Goal: Information Seeking & Learning: Learn about a topic

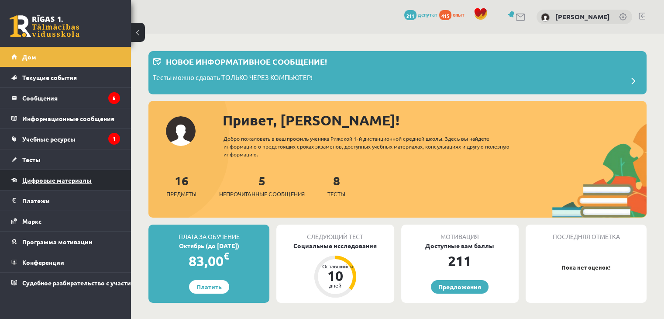
click at [50, 184] on link "Цифровые материалы" at bounding box center [65, 180] width 109 height 20
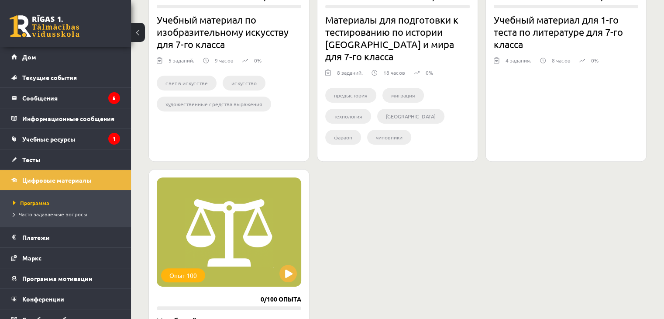
scroll to position [437, 0]
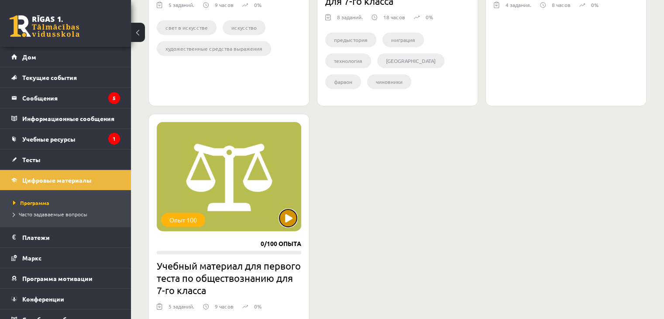
click at [283, 209] on button at bounding box center [287, 217] width 17 height 17
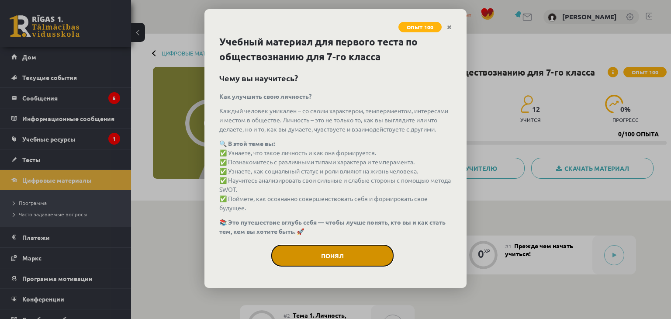
click at [321, 259] on font "Понял" at bounding box center [332, 255] width 23 height 8
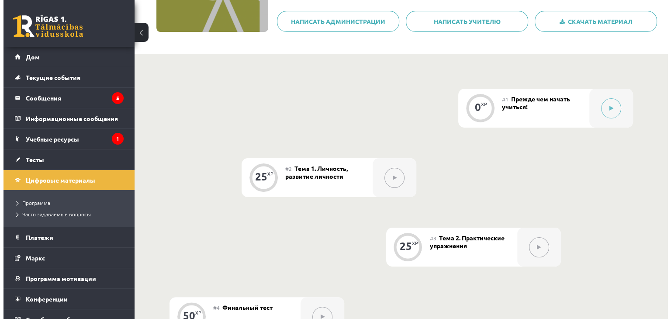
scroll to position [60, 0]
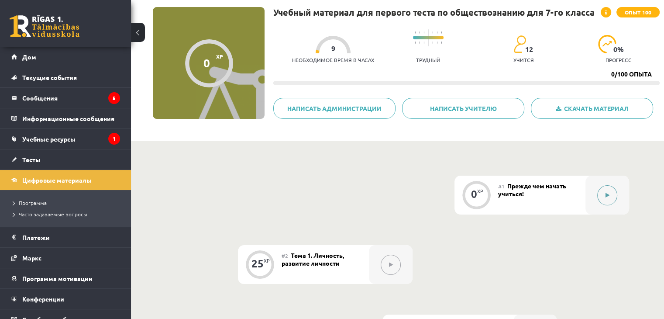
click at [608, 196] on icon at bounding box center [608, 195] width 4 height 5
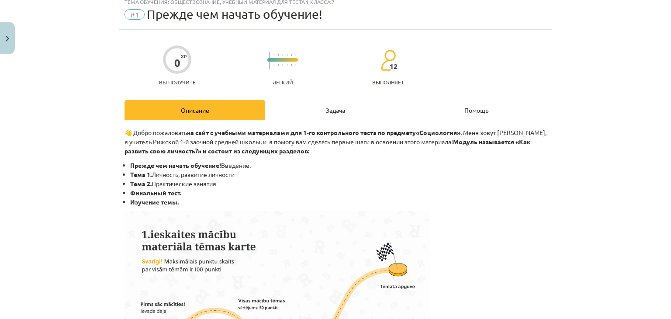
scroll to position [44, 0]
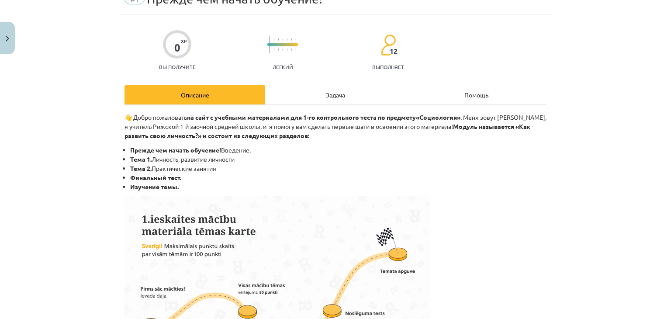
click at [334, 97] on font "Задача" at bounding box center [335, 95] width 19 height 8
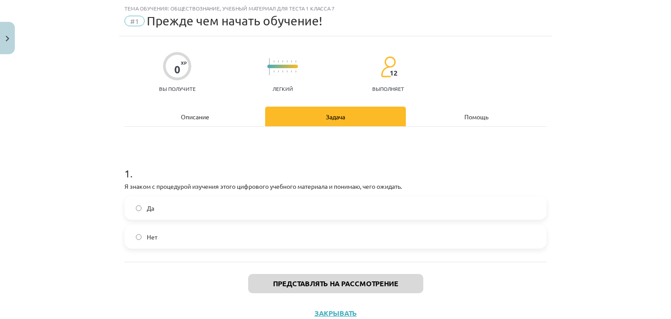
click at [152, 209] on label "Да" at bounding box center [335, 208] width 420 height 22
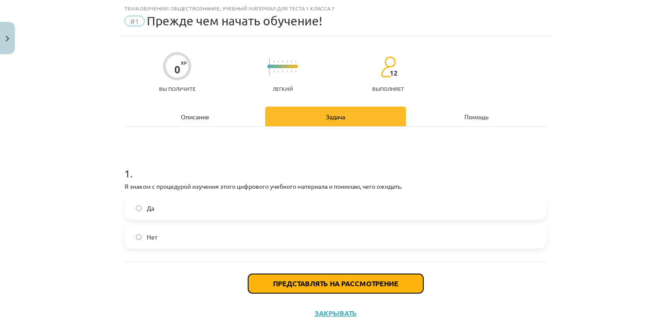
click at [273, 279] on font "Представлять на рассмотрение" at bounding box center [335, 283] width 125 height 9
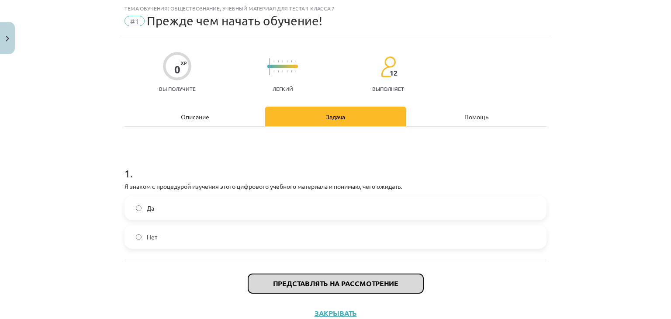
scroll to position [52, 0]
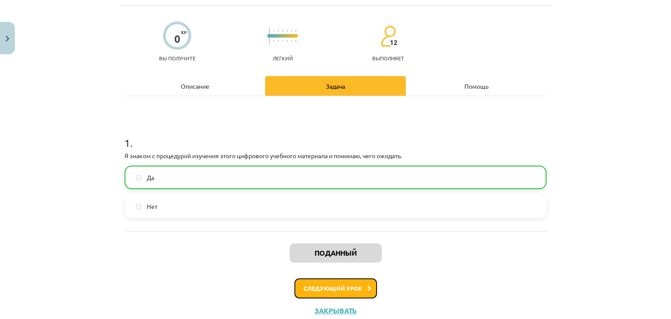
click at [325, 290] on button "Следующий урок" at bounding box center [335, 288] width 83 height 20
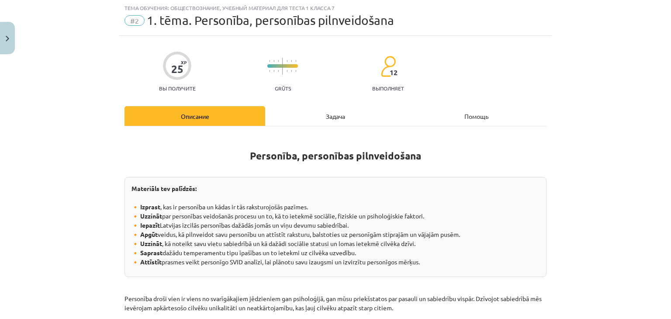
scroll to position [22, 0]
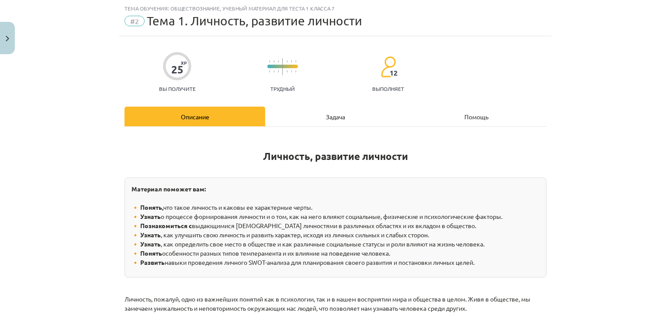
click at [299, 114] on div "Задача" at bounding box center [335, 117] width 141 height 20
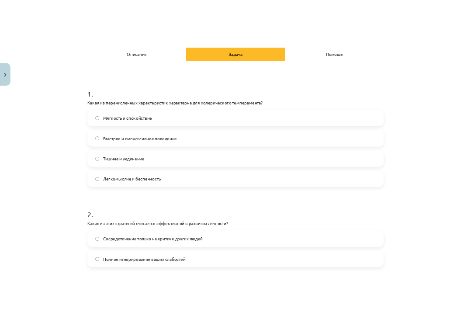
scroll to position [109, 0]
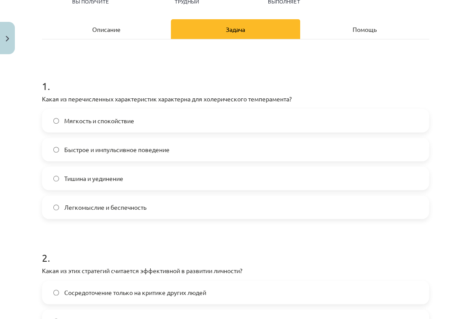
click at [107, 146] on font "Быстрое и импульсивное поведение" at bounding box center [116, 149] width 105 height 8
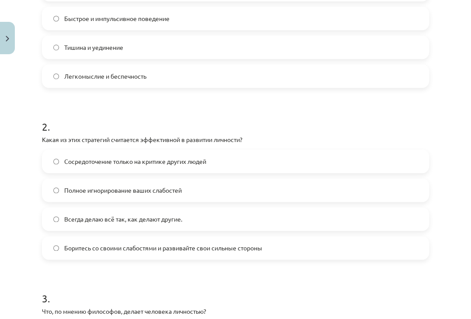
scroll to position [284, 0]
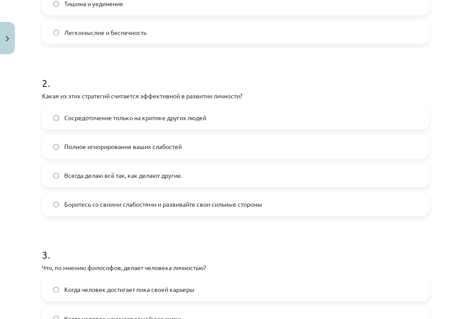
click at [106, 207] on font "Боритесь со своими слабостями и развивайте свои сильные стороны" at bounding box center [163, 204] width 198 height 8
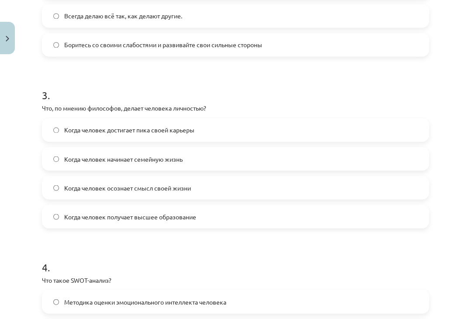
scroll to position [458, 0]
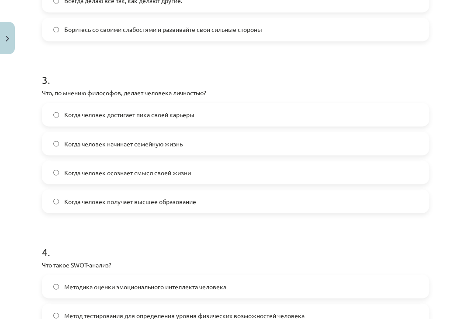
click at [130, 172] on font "Когда человек осознает смысл своей жизни" at bounding box center [127, 172] width 127 height 8
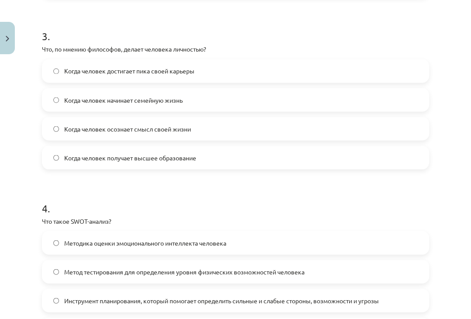
scroll to position [589, 0]
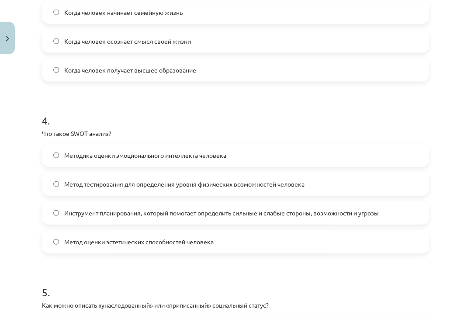
click at [300, 213] on font "Инструмент планирования, который помогает определить сильные и слабые стороны, …" at bounding box center [221, 213] width 314 height 8
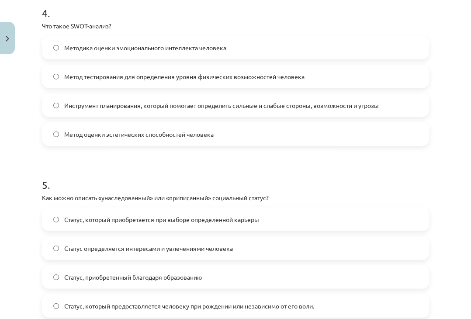
scroll to position [764, 0]
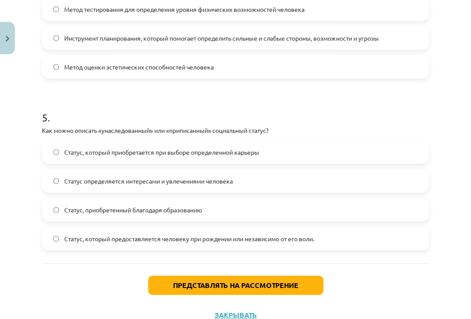
click at [206, 241] on font "Статус, который предоставляется человеку при рождении или независимо от его вол…" at bounding box center [189, 238] width 250 height 8
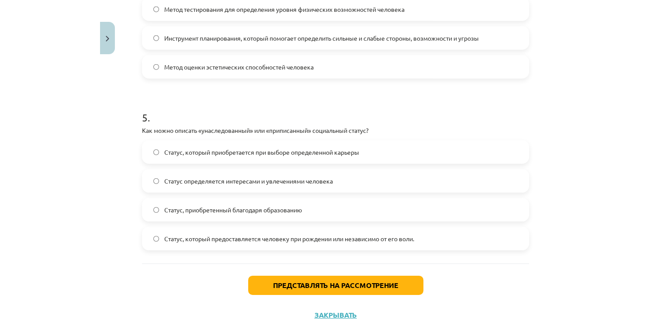
scroll to position [796, 0]
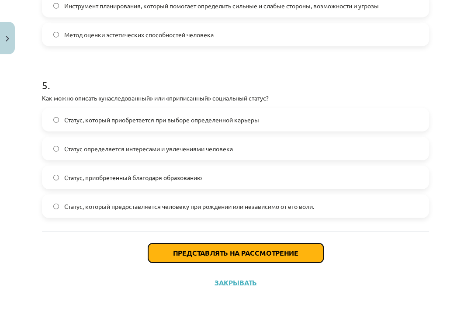
click at [212, 254] on font "Представлять на рассмотрение" at bounding box center [235, 252] width 125 height 9
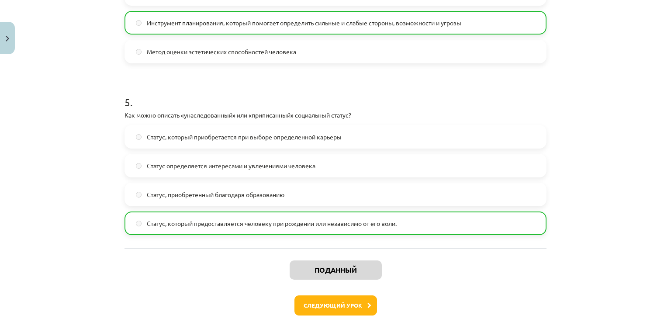
scroll to position [824, 0]
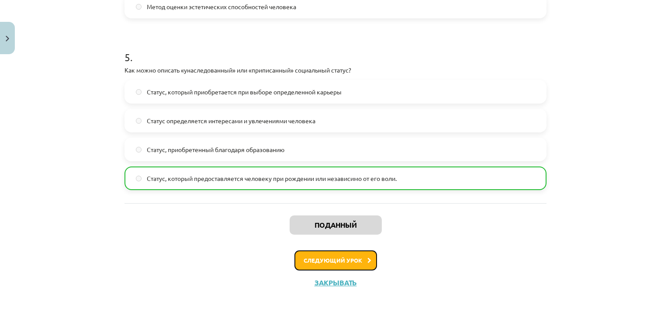
click at [358, 257] on button "Следующий урок" at bounding box center [335, 260] width 83 height 20
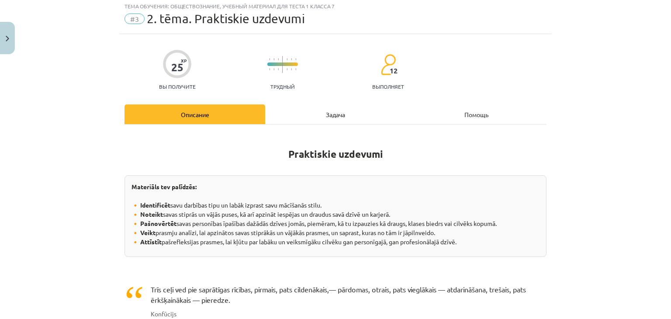
scroll to position [22, 0]
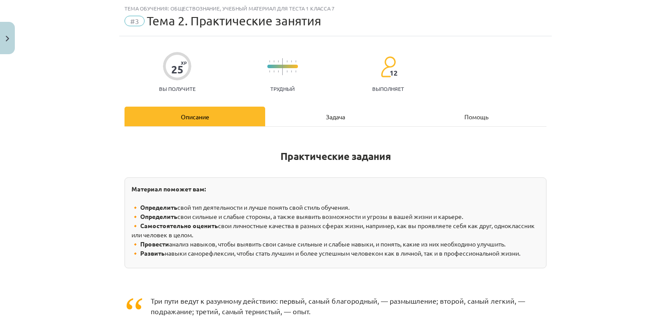
click at [296, 113] on div "Задача" at bounding box center [335, 117] width 141 height 20
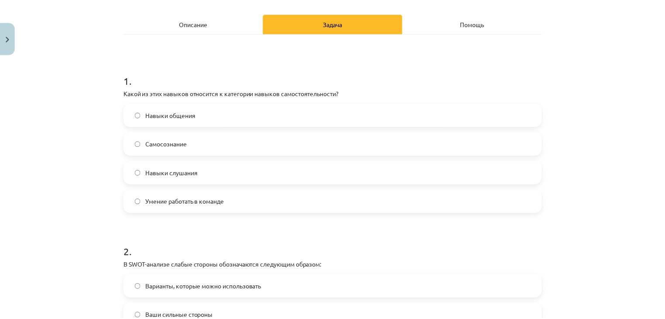
scroll to position [109, 0]
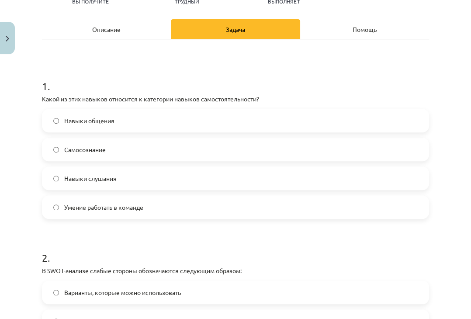
click at [91, 142] on label "Самосознание" at bounding box center [235, 149] width 385 height 22
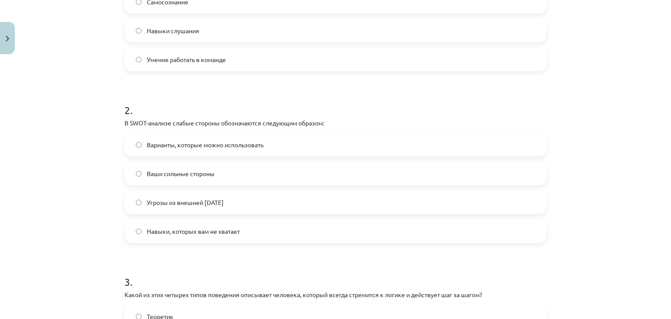
scroll to position [284, 0]
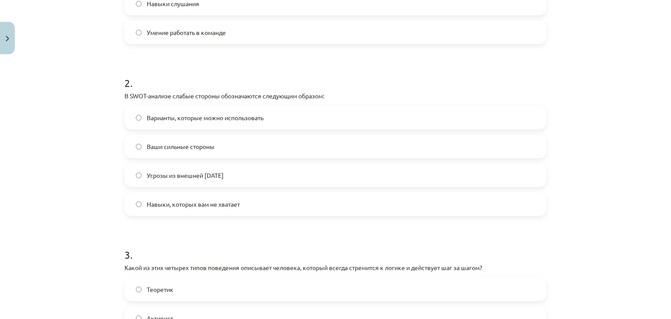
click at [224, 200] on span "Навыки, которых вам не хватает" at bounding box center [193, 204] width 93 height 9
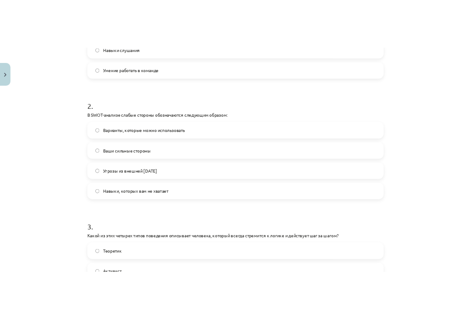
scroll to position [415, 0]
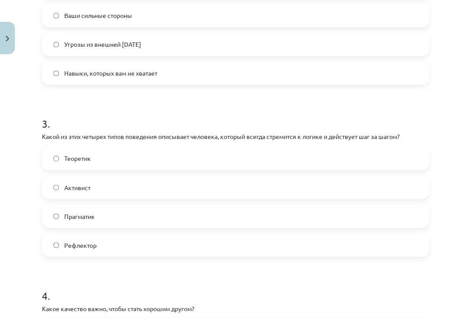
click at [76, 161] on font "Теоретик" at bounding box center [77, 158] width 27 height 8
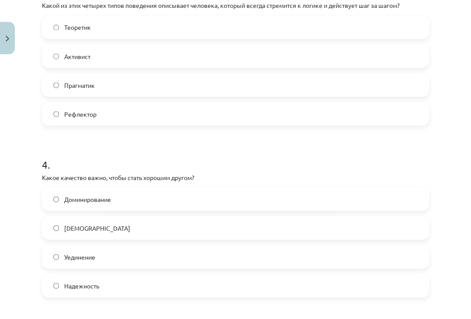
scroll to position [589, 0]
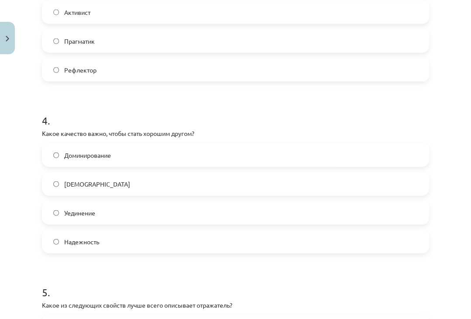
click at [162, 238] on label "Надежность" at bounding box center [235, 242] width 385 height 22
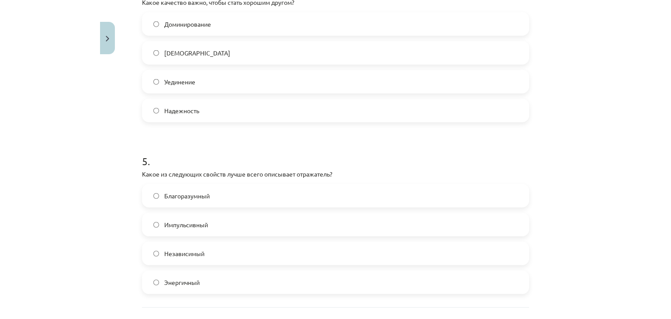
scroll to position [764, 0]
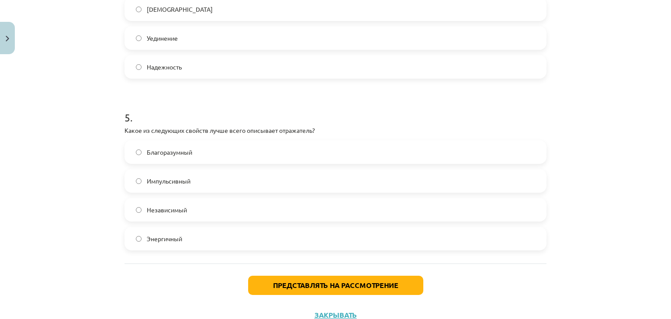
click at [250, 157] on label "Благоразумный" at bounding box center [335, 152] width 420 height 22
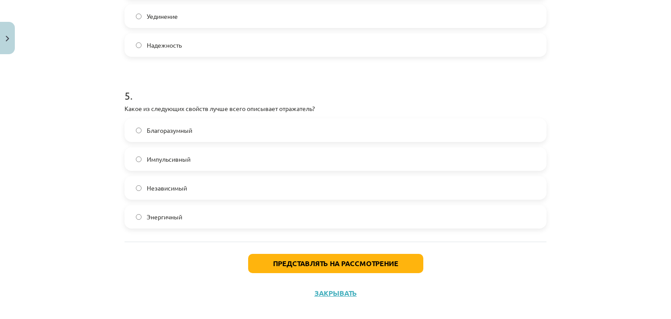
scroll to position [796, 0]
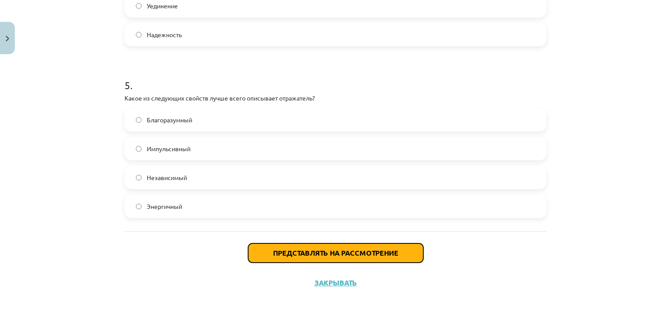
drag, startPoint x: 342, startPoint y: 247, endPoint x: 337, endPoint y: 243, distance: 5.6
click at [341, 247] on button "Представлять на рассмотрение" at bounding box center [335, 252] width 175 height 19
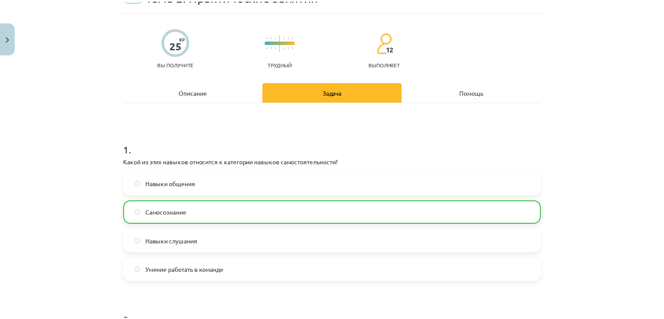
scroll to position [38, 0]
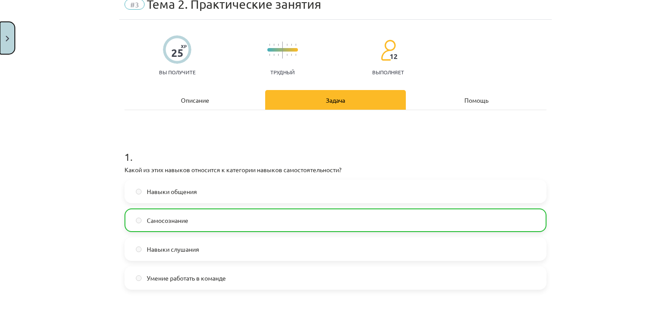
click at [9, 33] on button "Закрывать" at bounding box center [7, 38] width 15 height 32
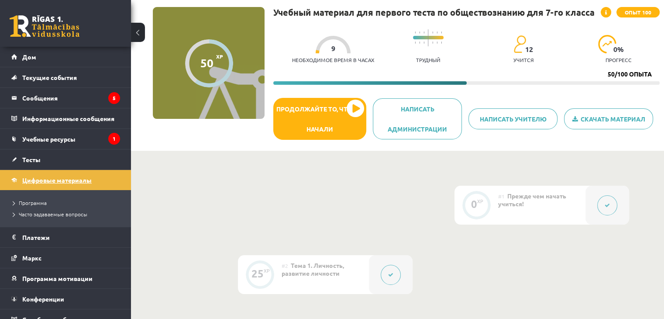
click at [55, 182] on font "Цифровые материалы" at bounding box center [56, 180] width 69 height 8
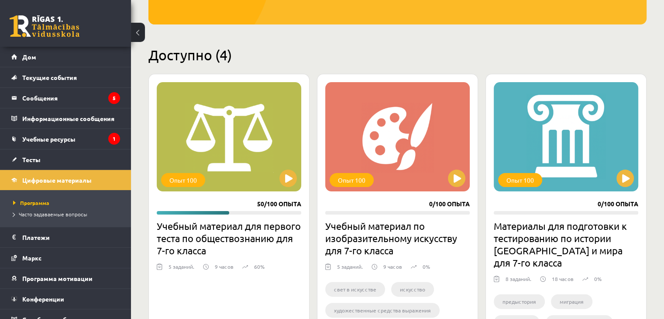
scroll to position [175, 0]
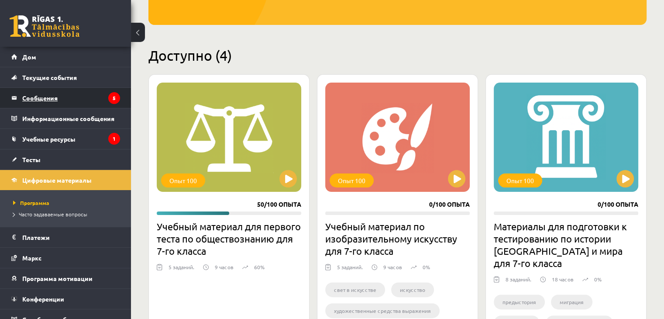
click at [32, 102] on legend "Сообщения 5" at bounding box center [71, 98] width 98 height 20
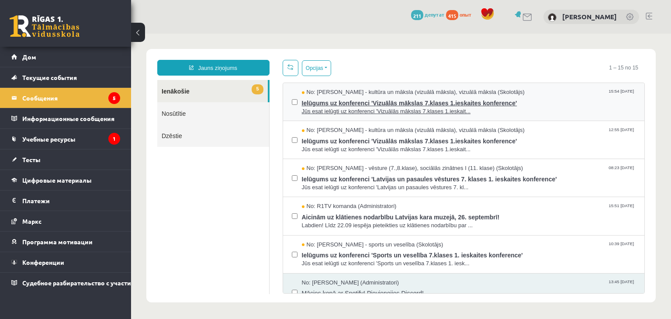
click at [343, 103] on span "Ielūgums uz konferenci 'Vizuālās mākslas 7.klases 1.ieskaites konference'" at bounding box center [469, 101] width 334 height 11
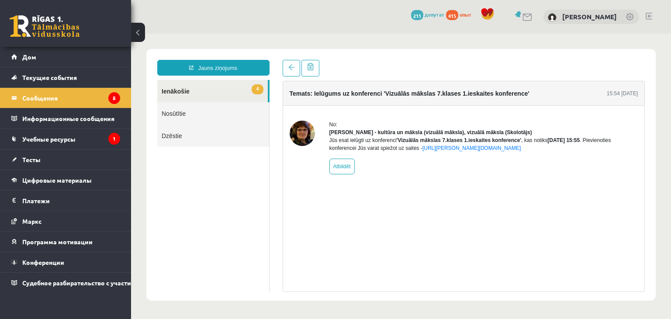
click at [255, 90] on span "4" at bounding box center [256, 89] width 11 height 10
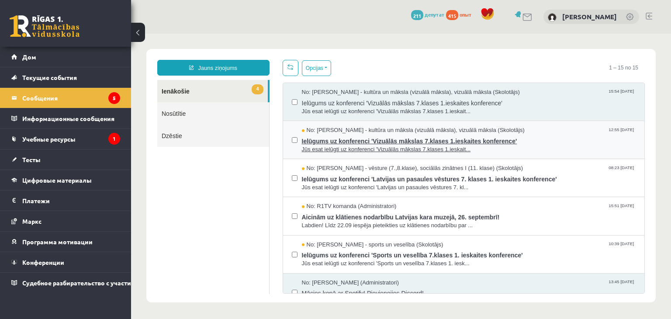
click at [307, 141] on span "Ielūgums uz konferenci 'Vizuālās mākslas 7.klases 1.ieskaites konference'" at bounding box center [469, 139] width 334 height 11
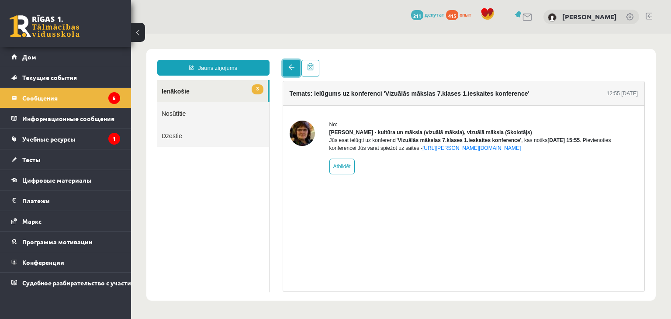
click at [290, 60] on link at bounding box center [290, 68] width 17 height 17
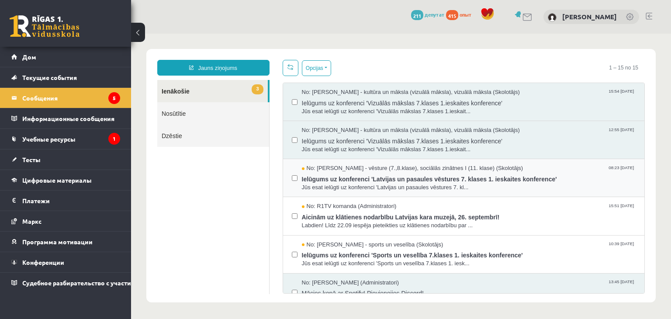
click at [337, 192] on div "No: Andris Garabidovičs - vēsture (7.,8.klase), sociālās zinātnes I (11. klase)…" at bounding box center [463, 178] width 361 height 38
click at [319, 170] on span "No: Andris Garabidovičs - vēsture (7.,8.klase), sociālās zinātnes I (11. klase)…" at bounding box center [412, 168] width 221 height 8
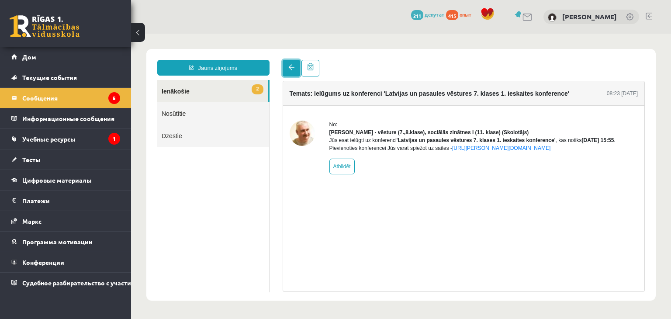
click at [294, 66] on link at bounding box center [290, 68] width 17 height 17
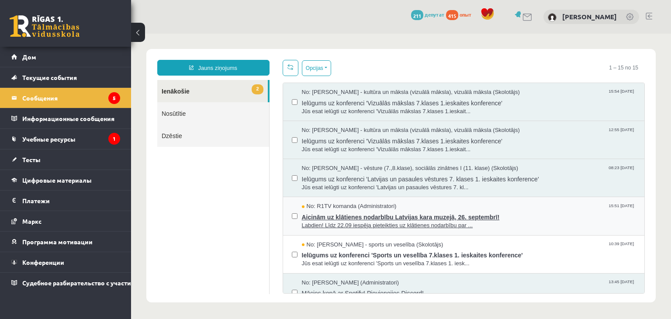
click at [322, 220] on div "Aicinām uz klātienes nodarbību Latvijas kara muzejā, 26. septembrī! Labdien! Lī…" at bounding box center [469, 219] width 334 height 19
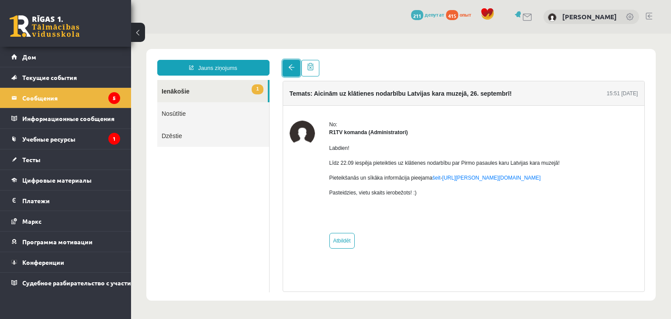
click at [290, 73] on link at bounding box center [290, 68] width 17 height 17
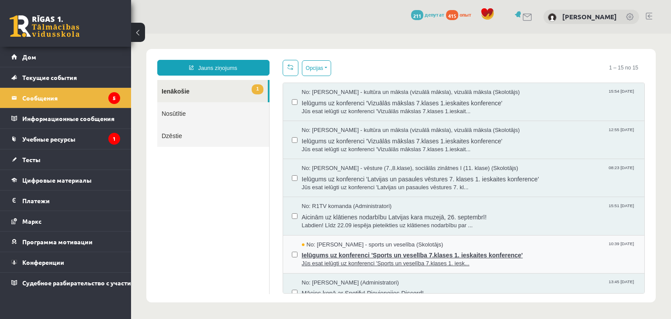
click at [325, 244] on span "No: Elvijs Antonišķis - sports un veselība (Skolotājs)" at bounding box center [372, 245] width 141 height 8
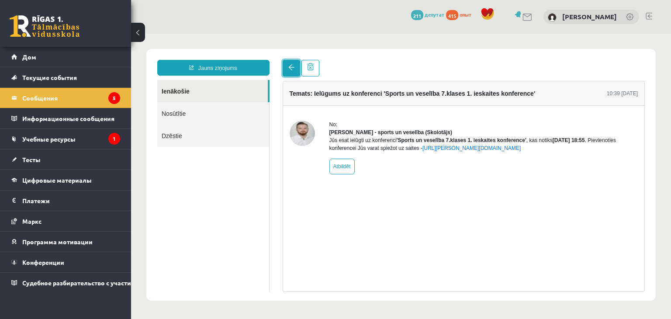
click at [294, 67] on link at bounding box center [290, 68] width 17 height 17
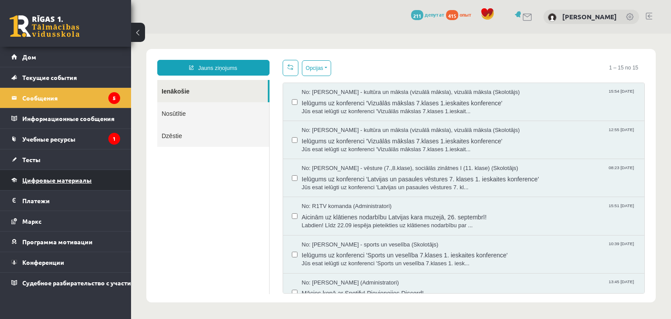
click at [42, 174] on link "Цифровые материалы" at bounding box center [65, 180] width 109 height 20
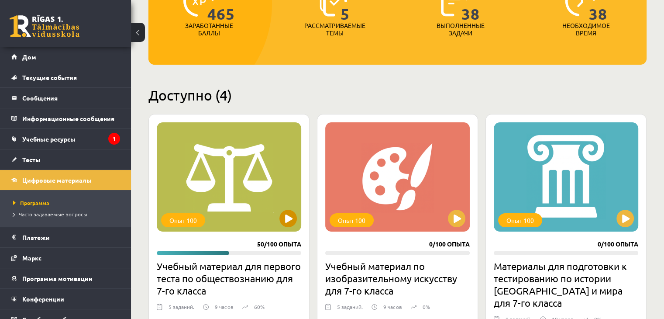
scroll to position [128, 0]
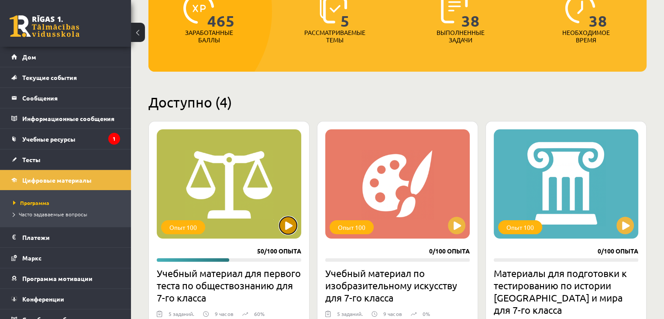
click at [283, 227] on button at bounding box center [287, 225] width 17 height 17
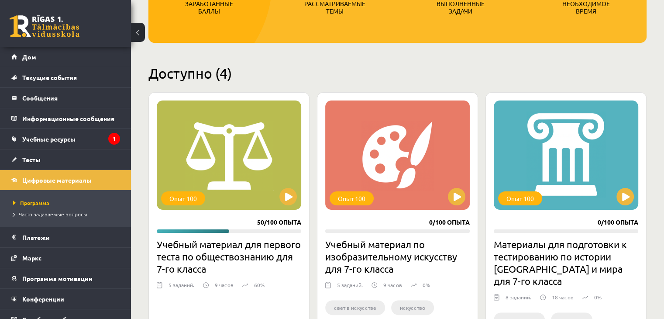
scroll to position [172, 0]
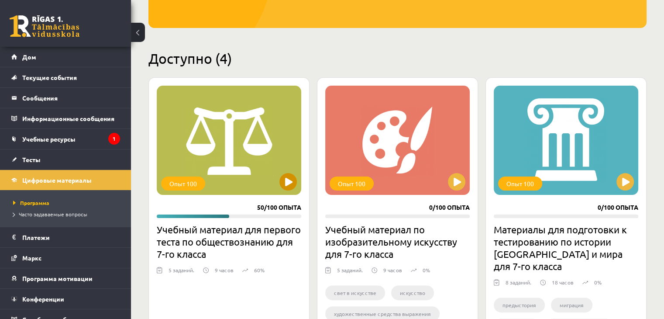
click at [269, 184] on div "Опыт 100" at bounding box center [229, 140] width 145 height 109
click at [260, 174] on div "Опыт 100" at bounding box center [229, 140] width 145 height 109
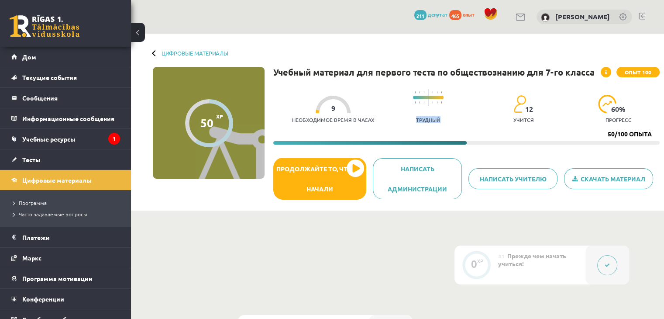
drag, startPoint x: 417, startPoint y: 121, endPoint x: 441, endPoint y: 119, distance: 23.3
click at [441, 119] on font "Трудный" at bounding box center [428, 119] width 24 height 7
drag, startPoint x: 489, startPoint y: 116, endPoint x: 475, endPoint y: 123, distance: 15.4
click at [487, 117] on div "Необходимое время в часах 9 Трудный 12 учится 60 % прогресс" at bounding box center [476, 106] width 368 height 43
click at [47, 182] on link "Цифровые материалы" at bounding box center [65, 180] width 109 height 20
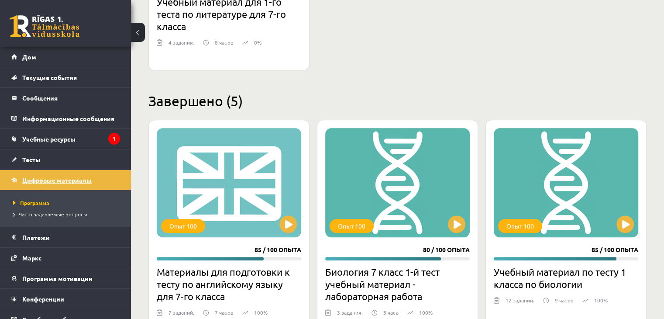
scroll to position [695, 0]
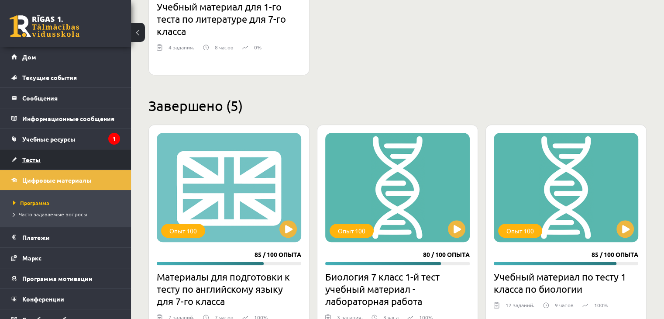
click at [73, 156] on link "Тесты" at bounding box center [65, 159] width 109 height 20
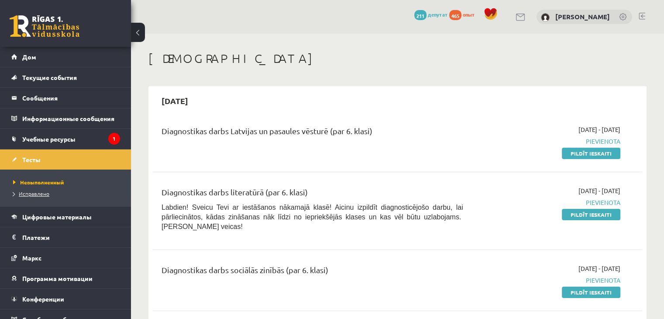
click at [33, 192] on font "Исправлено" at bounding box center [34, 193] width 31 height 7
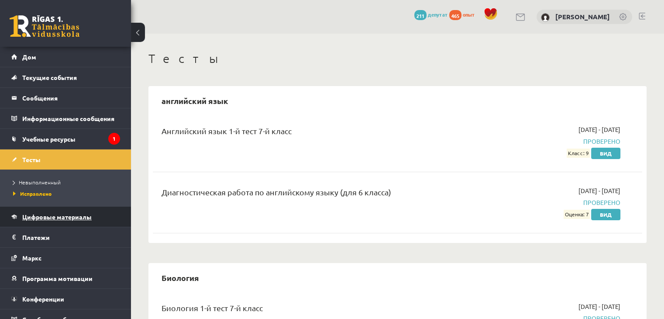
click at [63, 219] on font "Цифровые материалы" at bounding box center [56, 217] width 69 height 8
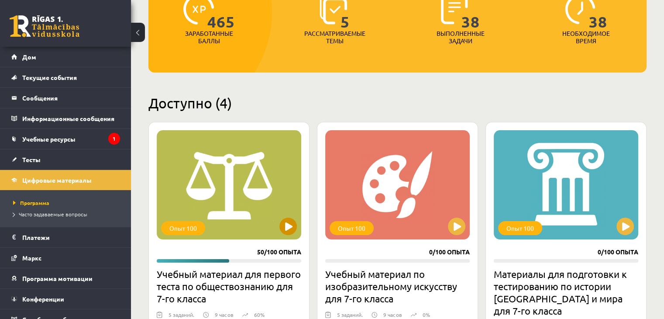
scroll to position [175, 0]
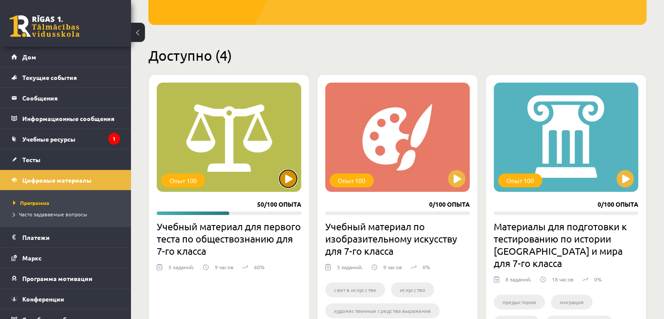
click at [286, 182] on button at bounding box center [287, 178] width 17 height 17
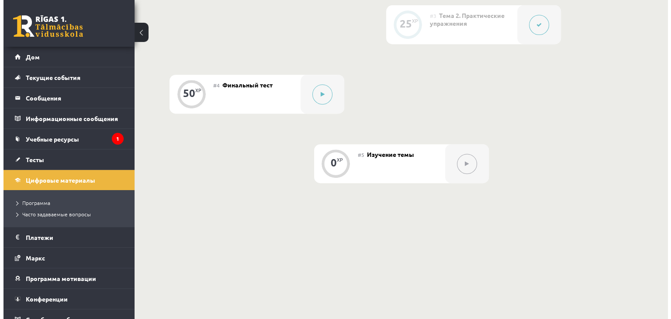
scroll to position [393, 0]
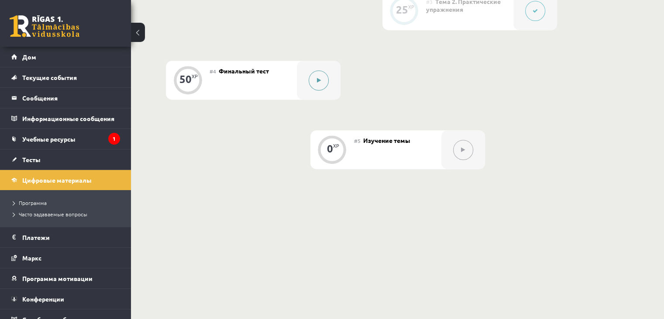
click at [318, 82] on icon at bounding box center [319, 80] width 4 height 5
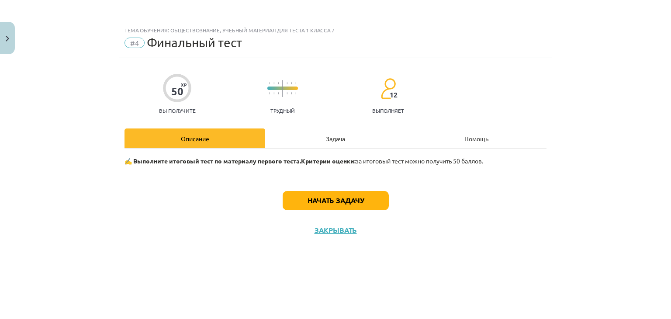
click at [309, 134] on div "Задача" at bounding box center [335, 138] width 141 height 20
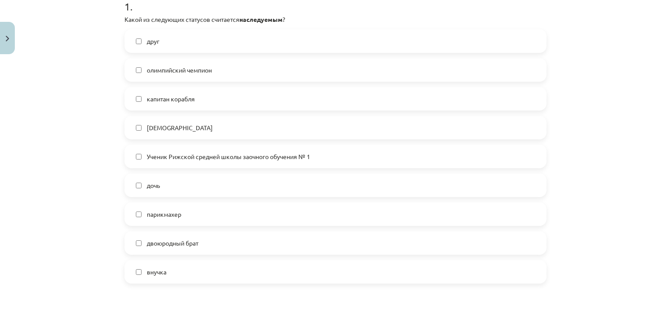
scroll to position [168, 0]
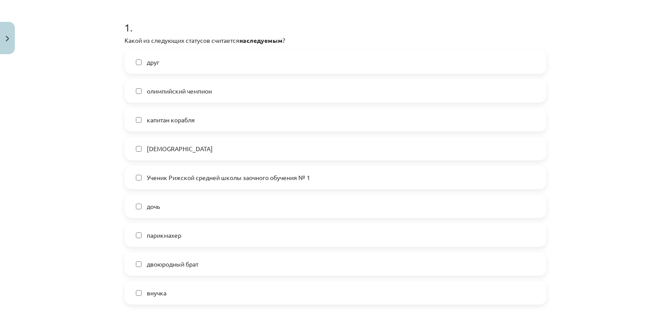
click at [168, 210] on label "дочь" at bounding box center [335, 206] width 420 height 22
drag, startPoint x: 175, startPoint y: 262, endPoint x: 172, endPoint y: 279, distance: 16.9
click at [175, 266] on font "двоюродный брат" at bounding box center [173, 264] width 52 height 8
click at [167, 292] on label "внучка" at bounding box center [335, 293] width 420 height 22
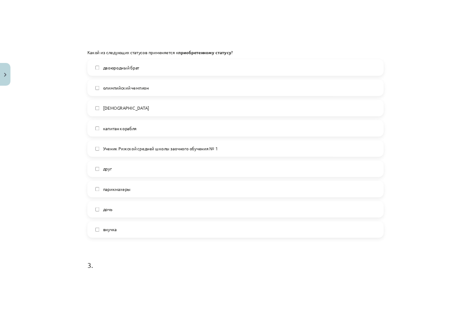
scroll to position [473, 0]
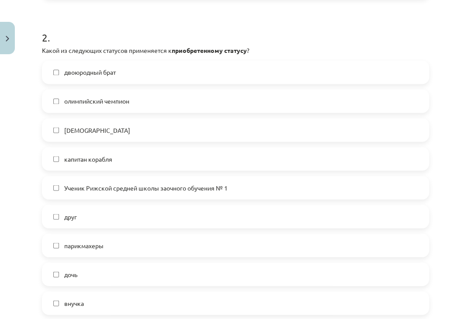
click at [71, 101] on font "олимпийский чемпион" at bounding box center [96, 101] width 65 height 8
click at [69, 160] on font "капитан корабля" at bounding box center [88, 159] width 48 height 8
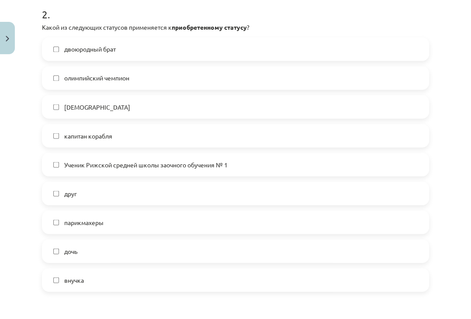
scroll to position [517, 0]
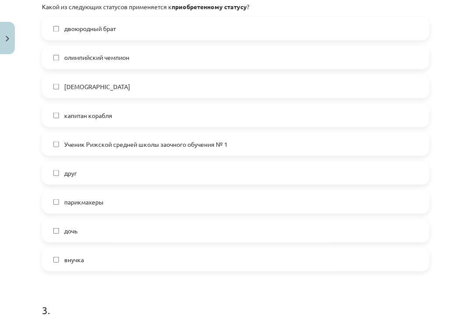
click at [61, 176] on label "друг" at bounding box center [235, 173] width 385 height 22
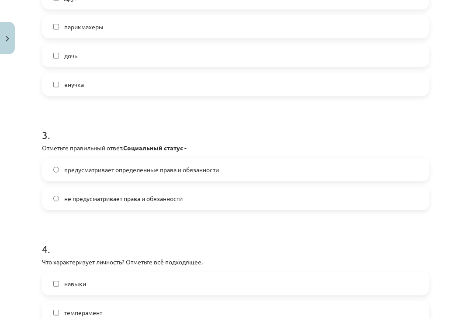
scroll to position [735, 0]
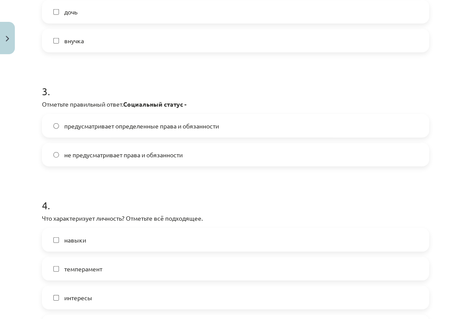
click at [106, 123] on font "предусматривает определенные права и обязанности" at bounding box center [141, 126] width 155 height 8
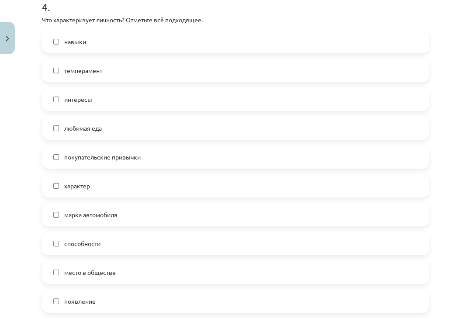
scroll to position [934, 0]
click at [77, 39] on font "навыки" at bounding box center [75, 41] width 22 height 8
click at [86, 70] on font "темперамент" at bounding box center [83, 69] width 38 height 8
click at [85, 100] on font "интересы" at bounding box center [78, 98] width 28 height 8
click at [53, 258] on div "навыки темперамент интересы любимая еда покупательские привычки характер марка …" at bounding box center [235, 170] width 387 height 283
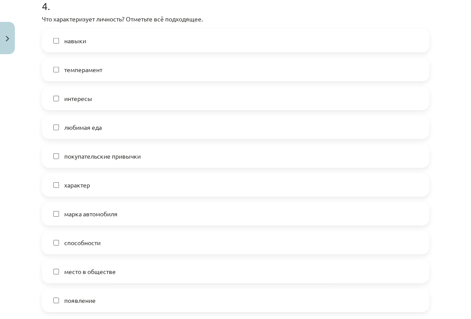
click at [178, 247] on label "способности" at bounding box center [235, 242] width 385 height 22
click at [52, 240] on label "способности" at bounding box center [235, 242] width 385 height 22
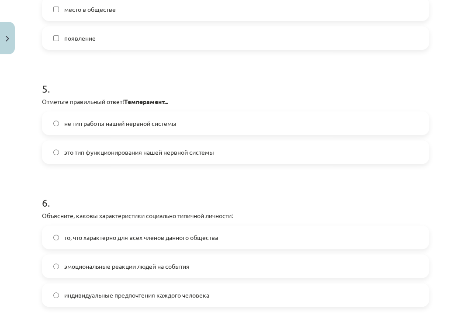
scroll to position [1153, 0]
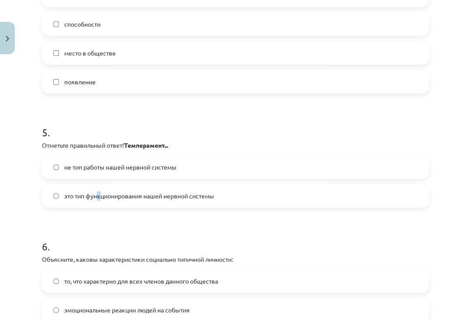
click at [99, 192] on font "это тип функционирования нашей нервной системы" at bounding box center [139, 196] width 150 height 8
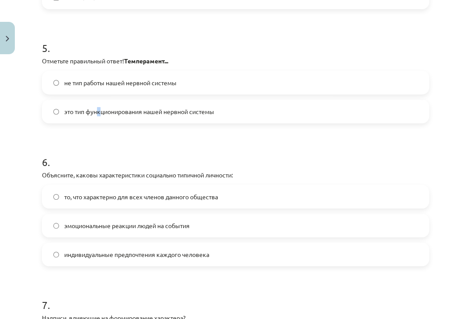
scroll to position [1240, 0]
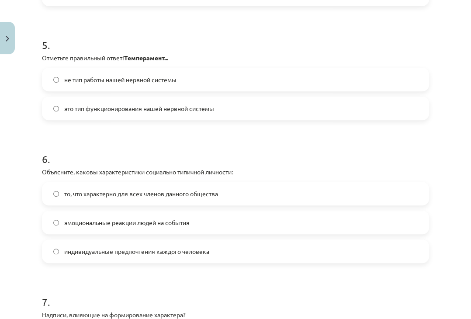
click at [52, 106] on label "это тип функционирования нашей нервной системы" at bounding box center [235, 108] width 385 height 22
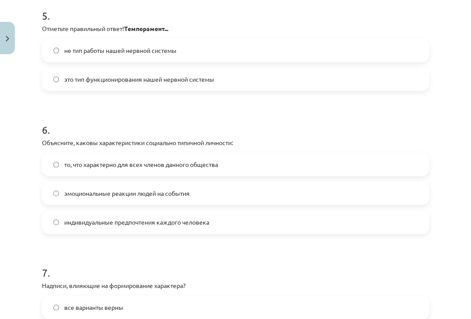
scroll to position [1284, 0]
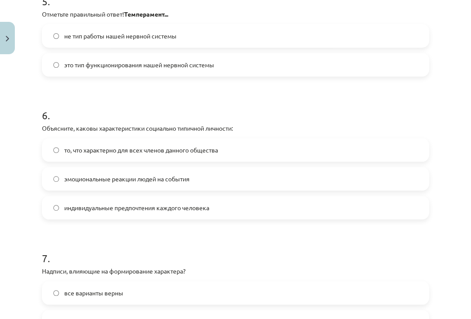
click at [100, 152] on font "то, что характерно для всех членов данного общества" at bounding box center [141, 150] width 154 height 8
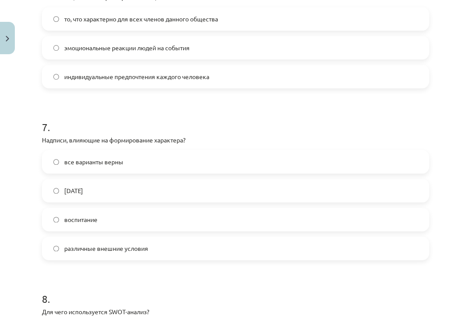
scroll to position [1458, 0]
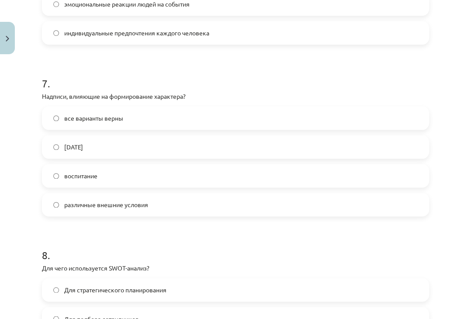
click at [148, 119] on label "все варианты верны" at bounding box center [235, 118] width 385 height 22
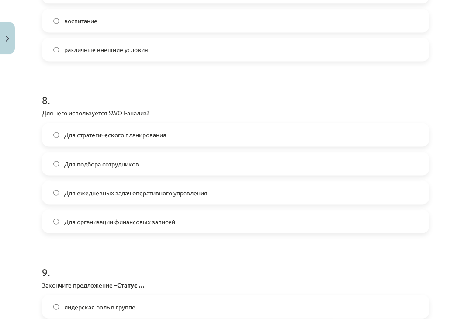
scroll to position [1633, 0]
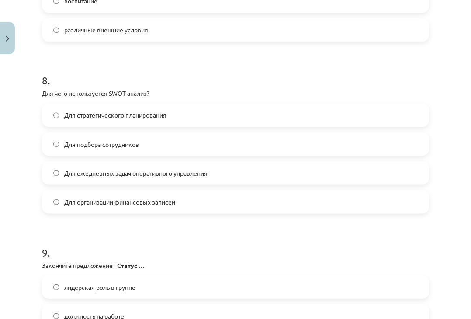
click at [73, 114] on font "Для стратегического планирования" at bounding box center [115, 115] width 102 height 8
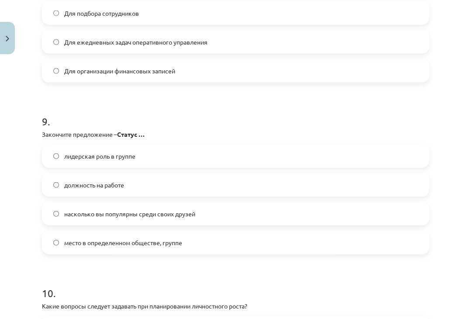
scroll to position [1807, 0]
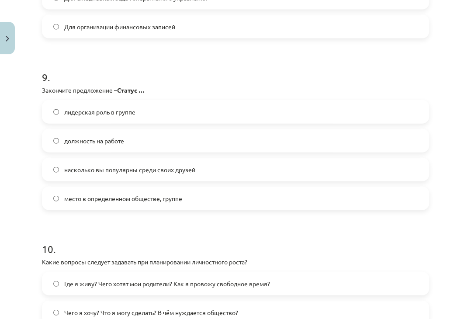
click at [161, 200] on font "место в определенном обществе, группе" at bounding box center [123, 198] width 118 height 8
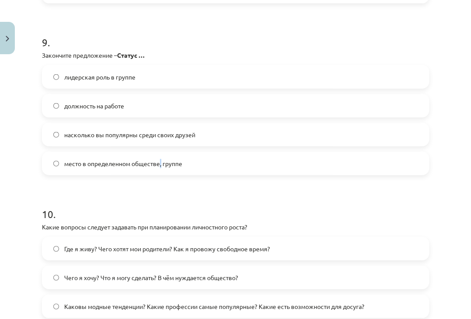
scroll to position [1895, 0]
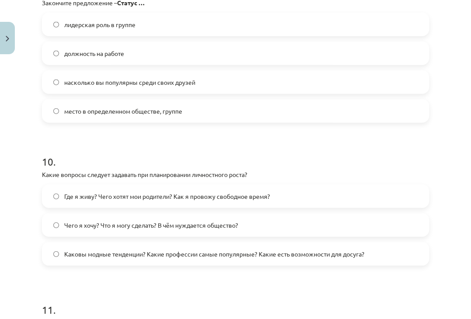
click at [50, 114] on label "место в определенном обществе, группе" at bounding box center [235, 111] width 385 height 22
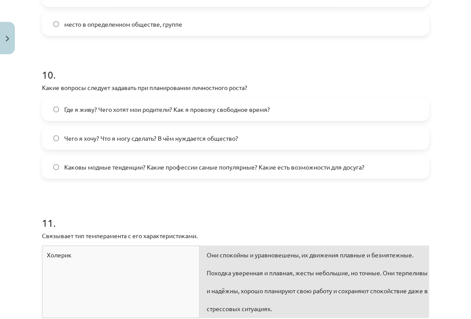
scroll to position [1982, 0]
click at [113, 142] on label "Чего я хочу? Что я могу сделать? В чём нуждается общество?" at bounding box center [235, 138] width 385 height 22
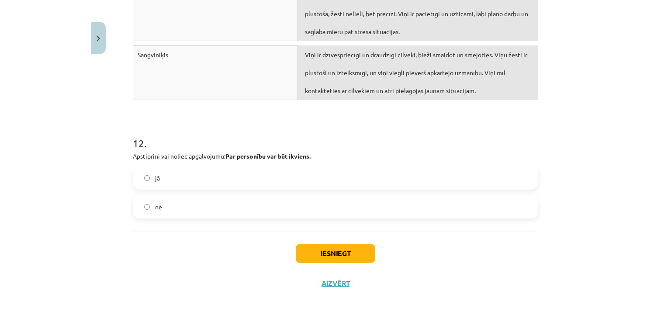
scroll to position [2287, 0]
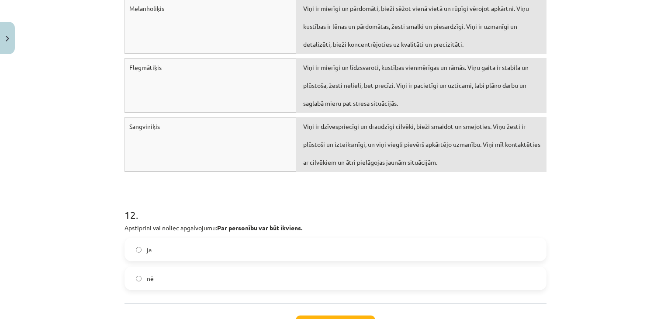
click at [300, 250] on label "jā" at bounding box center [335, 249] width 420 height 22
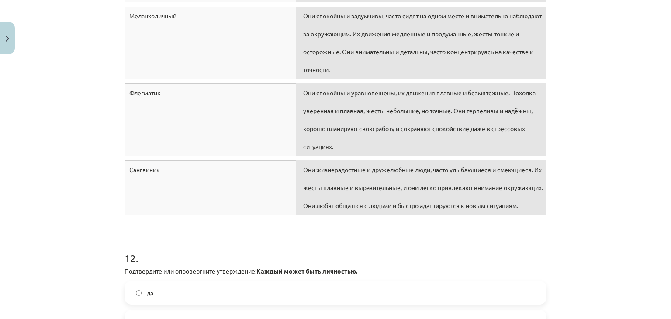
scroll to position [2394, 0]
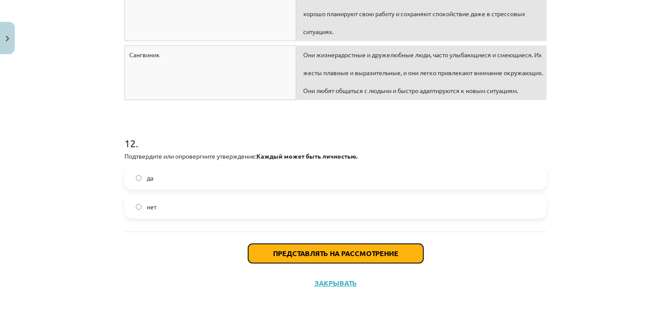
click at [381, 248] on font "Представлять на рассмотрение" at bounding box center [335, 252] width 125 height 9
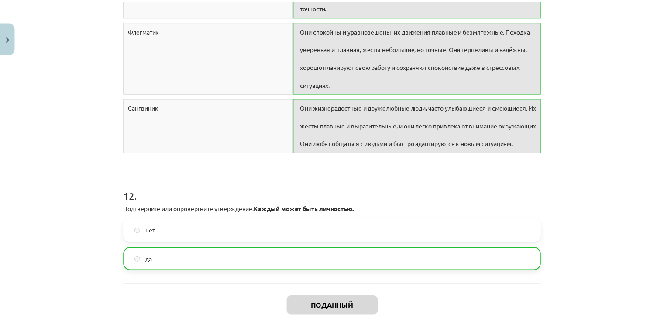
scroll to position [2422, 0]
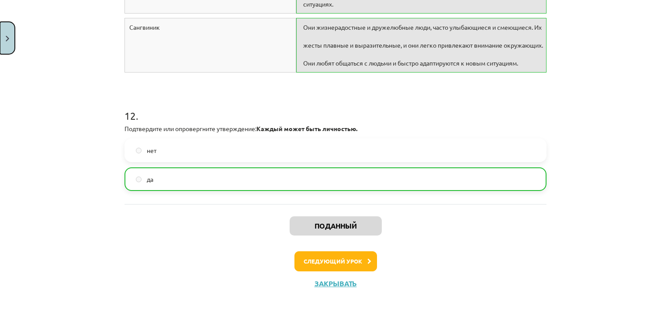
click at [5, 42] on button "Закрывать" at bounding box center [7, 38] width 15 height 32
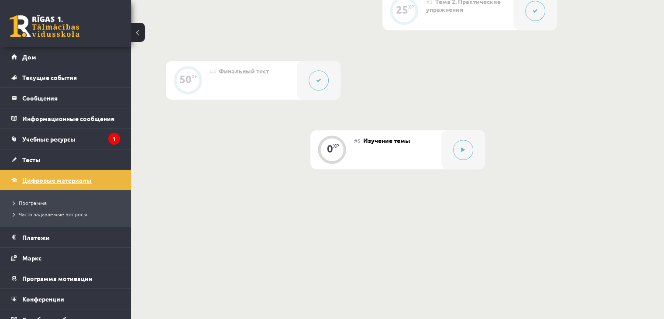
click at [65, 180] on font "Цифровые материалы" at bounding box center [56, 180] width 69 height 8
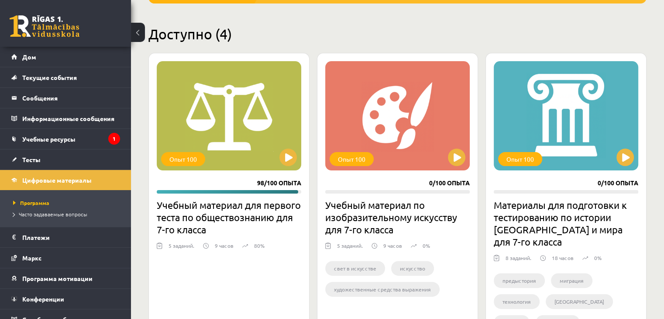
scroll to position [218, 0]
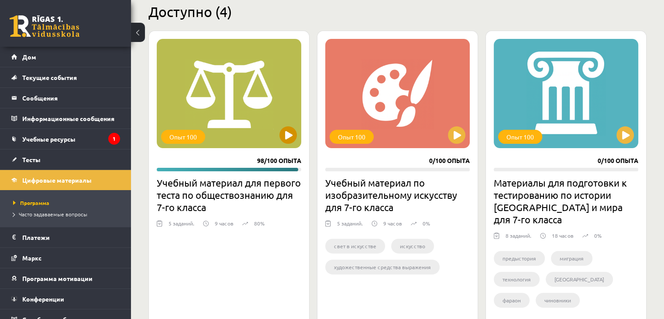
click at [216, 137] on div "Опыт 100" at bounding box center [229, 93] width 145 height 109
click at [285, 143] on div "Опыт 100" at bounding box center [229, 93] width 145 height 109
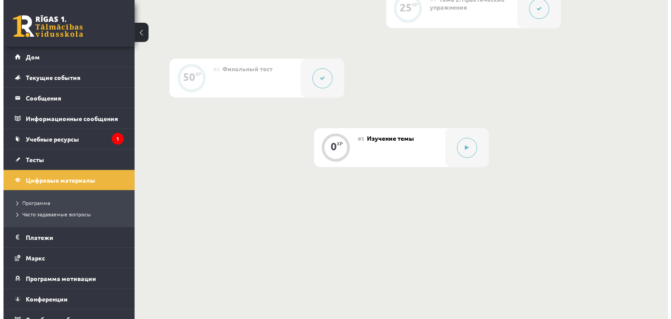
scroll to position [396, 0]
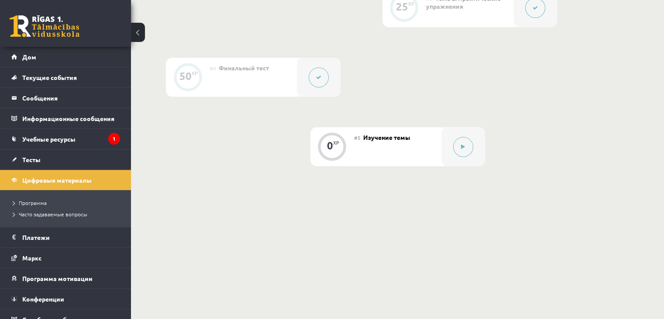
click at [371, 151] on div "#5 Изучение темы" at bounding box center [397, 146] width 87 height 39
click at [463, 147] on icon at bounding box center [463, 146] width 4 height 5
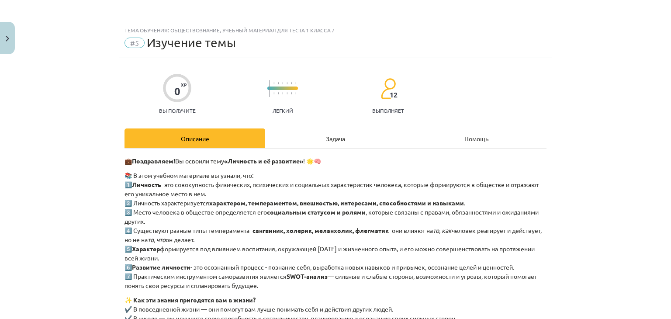
click at [336, 142] on div "Задача" at bounding box center [335, 138] width 141 height 20
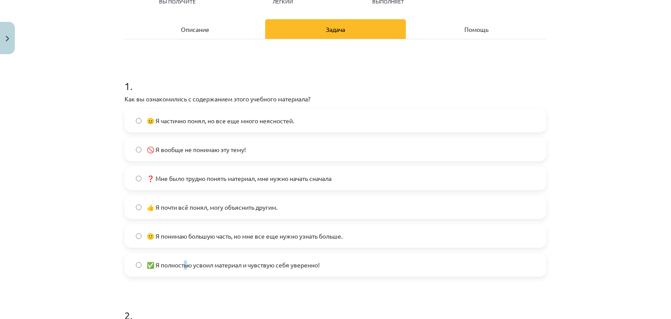
click at [184, 266] on font "✅ Я полностью усвоил материал и чувствую себя уверенно!" at bounding box center [233, 265] width 173 height 8
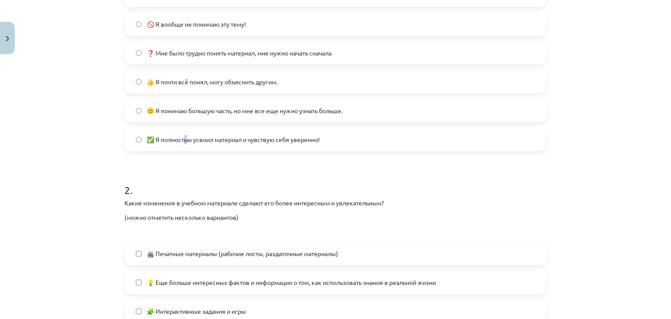
scroll to position [240, 0]
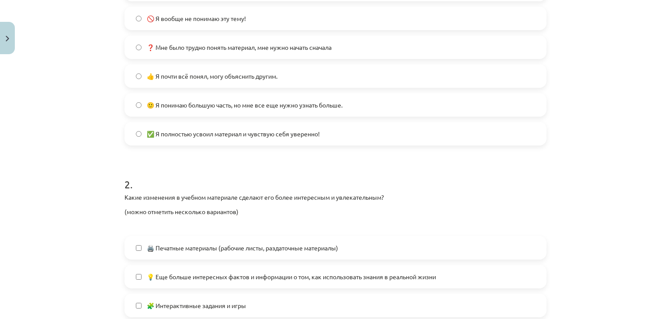
drag, startPoint x: 255, startPoint y: 142, endPoint x: 211, endPoint y: 157, distance: 46.7
click at [254, 142] on label "✅ Я полностью усвоил материал и чувствую себя уверенно!" at bounding box center [335, 134] width 420 height 22
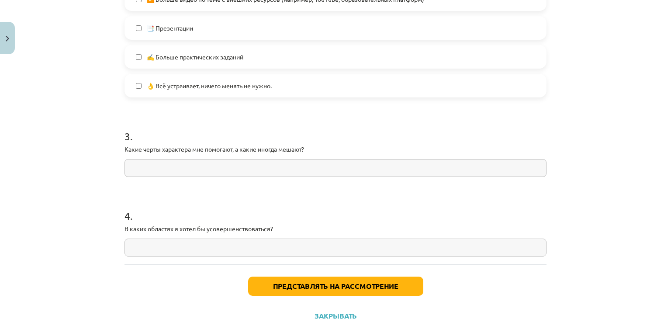
scroll to position [677, 0]
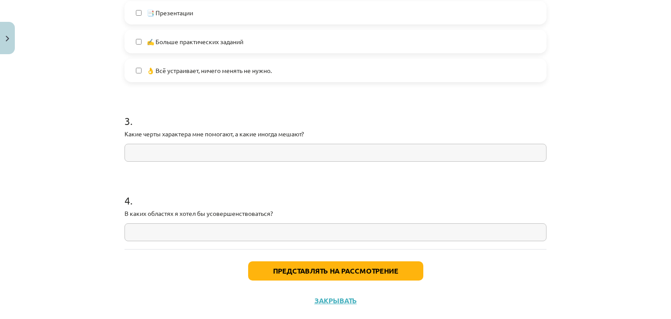
drag, startPoint x: 166, startPoint y: 162, endPoint x: 166, endPoint y: 185, distance: 23.6
click at [171, 151] on input "text" at bounding box center [335, 153] width 422 height 18
drag, startPoint x: 272, startPoint y: 273, endPoint x: 262, endPoint y: 280, distance: 12.2
click at [264, 278] on button "Представлять на рассмотрение" at bounding box center [335, 270] width 175 height 19
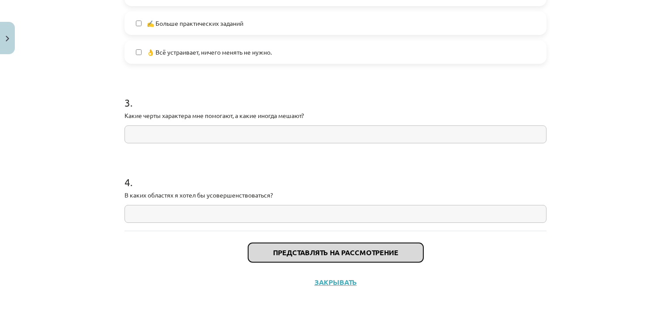
scroll to position [651, 0]
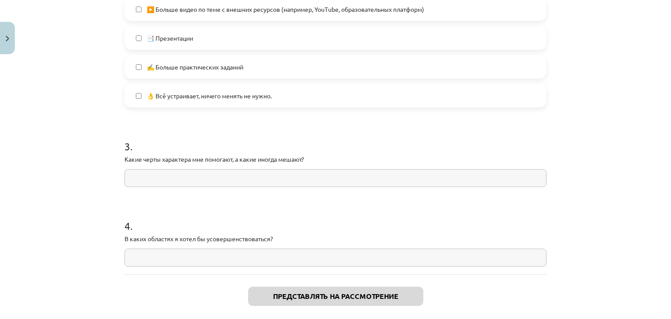
drag, startPoint x: 123, startPoint y: 256, endPoint x: 412, endPoint y: 307, distance: 293.4
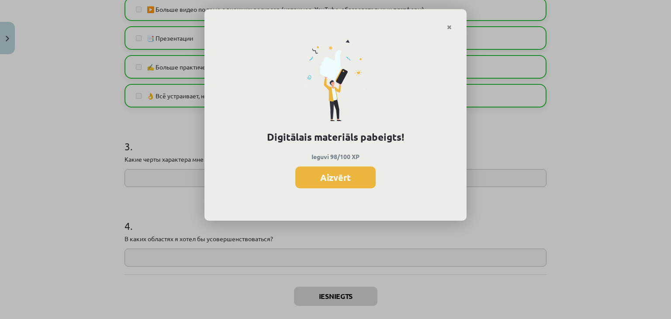
scroll to position [386, 0]
drag, startPoint x: 332, startPoint y: 169, endPoint x: 332, endPoint y: 178, distance: 8.7
click at [332, 176] on button "Закрывать" at bounding box center [335, 177] width 96 height 22
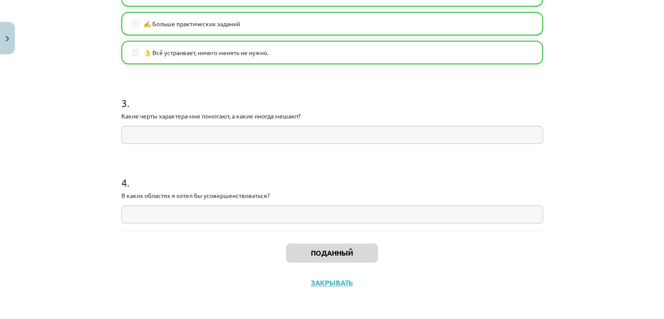
scroll to position [695, 0]
click at [317, 283] on font "Закрывать" at bounding box center [332, 281] width 42 height 9
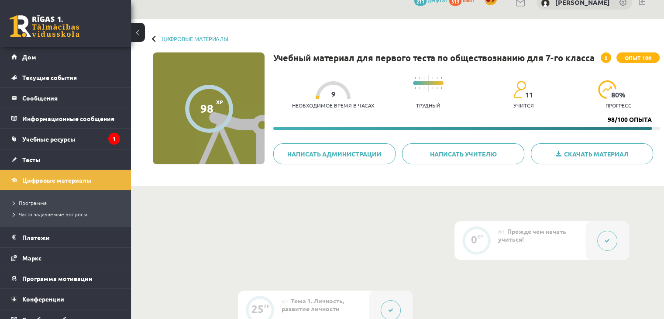
scroll to position [0, 0]
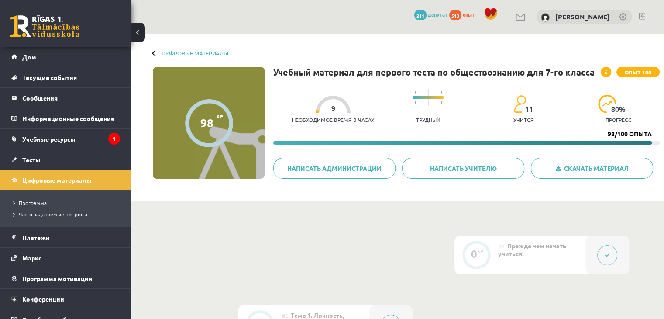
drag, startPoint x: 605, startPoint y: 135, endPoint x: 545, endPoint y: 129, distance: 60.6
click at [545, 129] on div "Необходимое время в часах 9 Трудный 11 учится 80 % прогресс 98/100 опыта" at bounding box center [466, 115] width 386 height 60
click at [36, 178] on font "Цифровые материалы" at bounding box center [56, 180] width 69 height 8
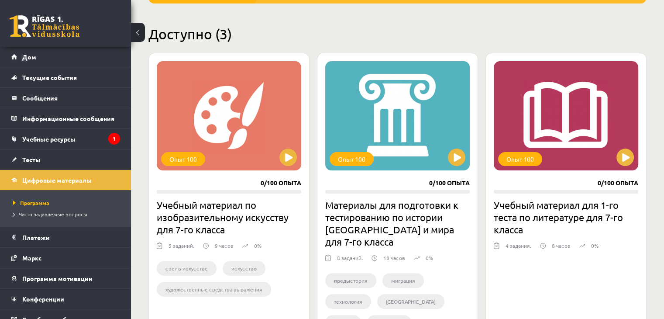
scroll to position [250, 0]
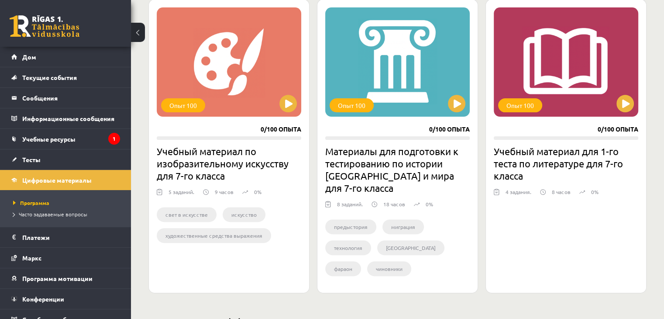
drag, startPoint x: 286, startPoint y: 112, endPoint x: 272, endPoint y: 136, distance: 27.9
click at [286, 112] on div "Опыт 100" at bounding box center [229, 61] width 145 height 109
click at [459, 108] on button at bounding box center [456, 103] width 17 height 17
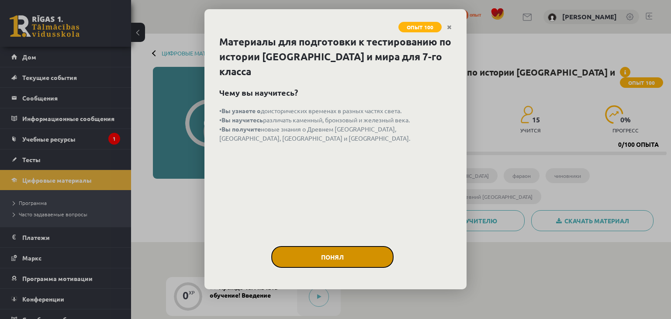
click at [318, 246] on button "Понял" at bounding box center [332, 257] width 122 height 22
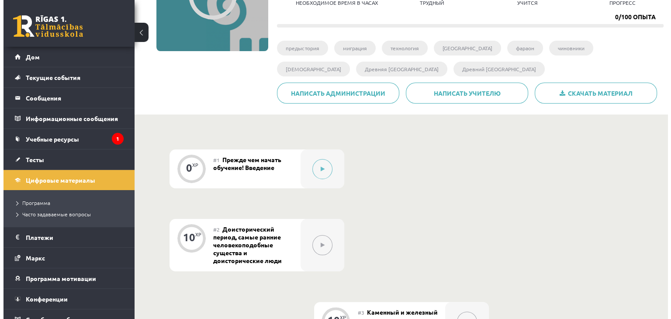
scroll to position [131, 0]
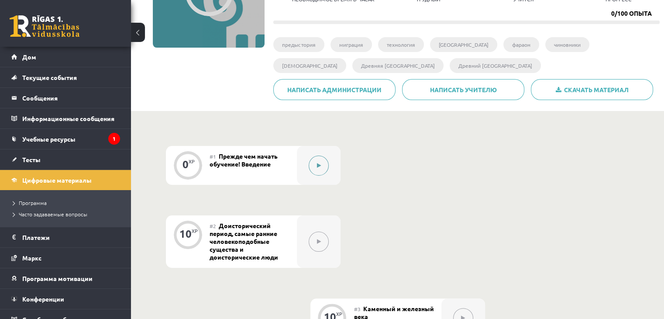
click at [319, 164] on icon at bounding box center [319, 165] width 4 height 5
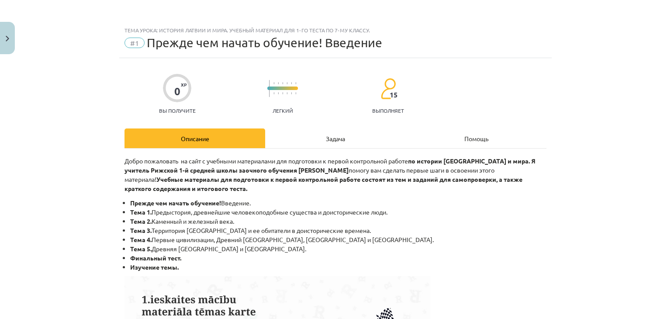
click at [358, 133] on div "Задача" at bounding box center [335, 138] width 141 height 20
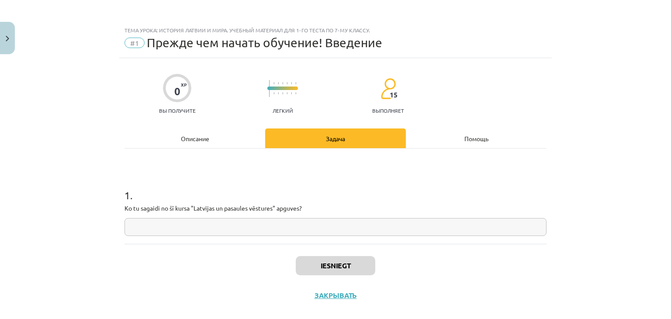
scroll to position [13, 0]
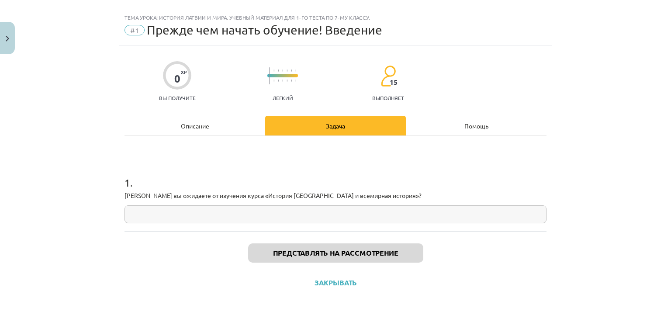
click at [200, 212] on input "text" at bounding box center [335, 214] width 422 height 18
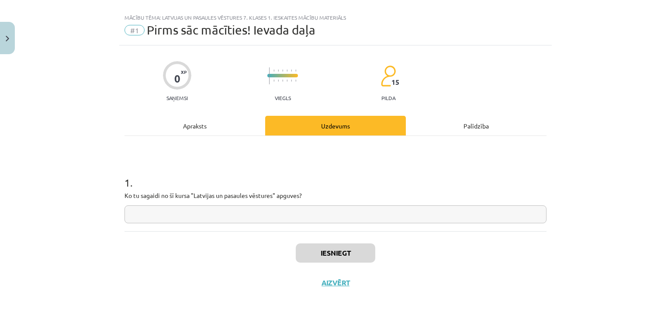
click at [210, 211] on input "text" at bounding box center [335, 214] width 422 height 18
click at [316, 213] on input "text" at bounding box center [335, 214] width 422 height 18
paste input "**********"
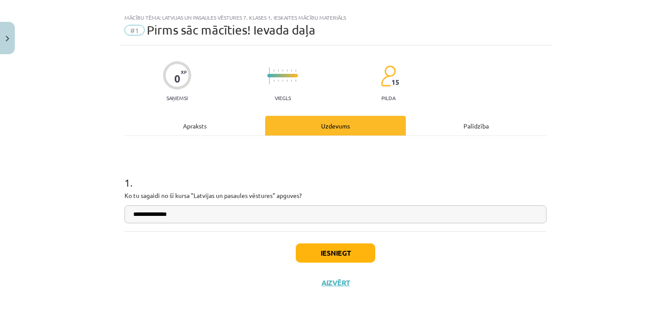
click at [131, 214] on input "**********" at bounding box center [335, 214] width 422 height 18
type input "**********"
click at [523, 150] on div "**********" at bounding box center [335, 183] width 422 height 95
click at [321, 261] on button "Iesniegt" at bounding box center [335, 252] width 79 height 19
drag, startPoint x: 129, startPoint y: 217, endPoint x: 198, endPoint y: 224, distance: 69.8
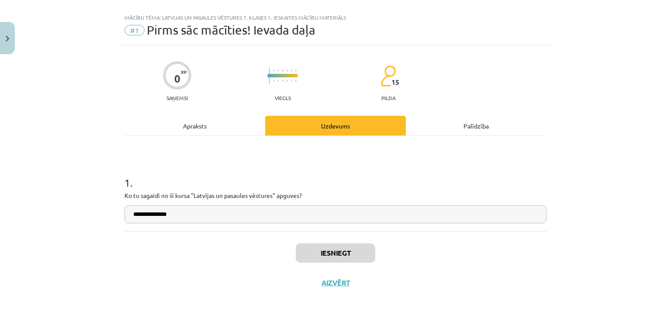
click at [200, 225] on div "**********" at bounding box center [335, 183] width 422 height 95
click at [178, 237] on div "Iesniegt Aizvērt" at bounding box center [335, 261] width 422 height 61
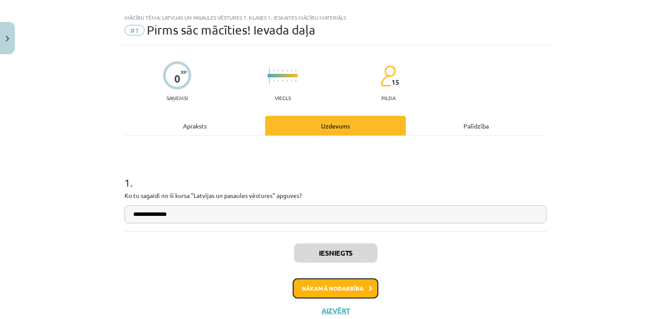
click at [325, 288] on button "Nākamā nodarbība" at bounding box center [336, 288] width 86 height 20
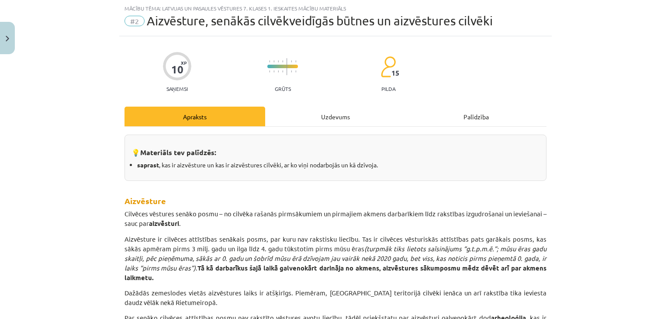
scroll to position [65, 0]
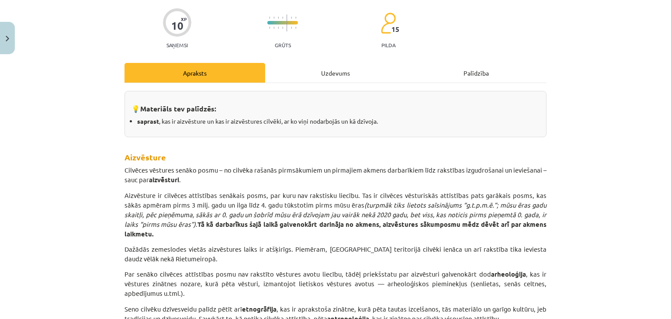
click at [331, 76] on div "Uzdevums" at bounding box center [335, 73] width 141 height 20
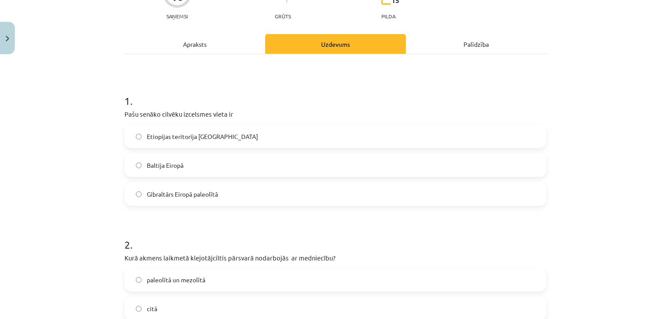
scroll to position [123, 0]
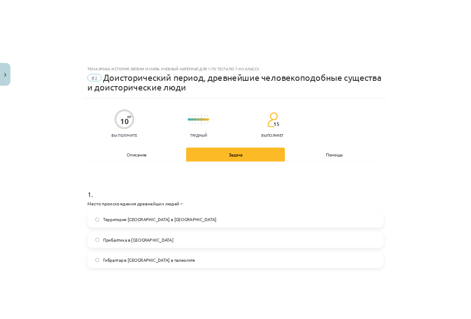
scroll to position [123, 0]
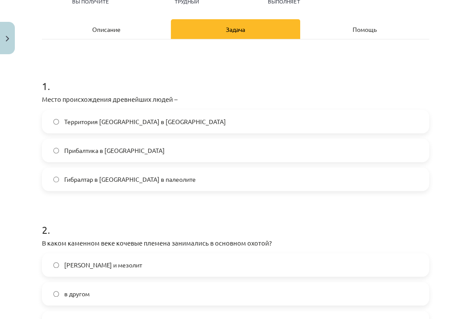
click at [100, 123] on font "Территория Эфиопии в Африке" at bounding box center [145, 121] width 162 height 8
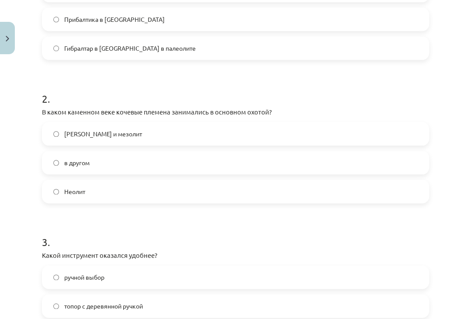
scroll to position [298, 0]
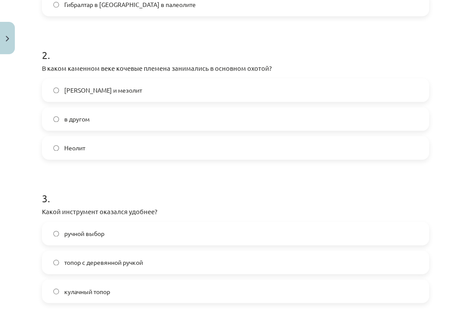
drag, startPoint x: 98, startPoint y: 86, endPoint x: 105, endPoint y: 98, distance: 14.5
click at [98, 86] on font "Палеолит и мезолит" at bounding box center [103, 90] width 78 height 8
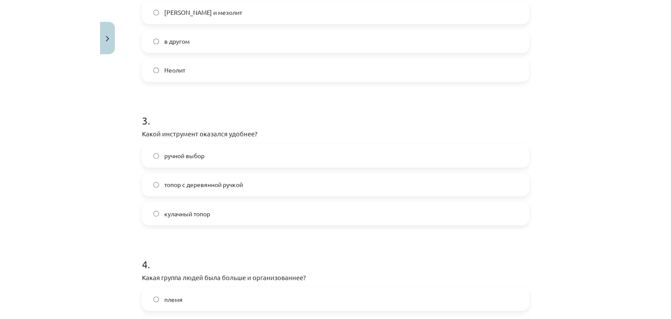
scroll to position [385, 0]
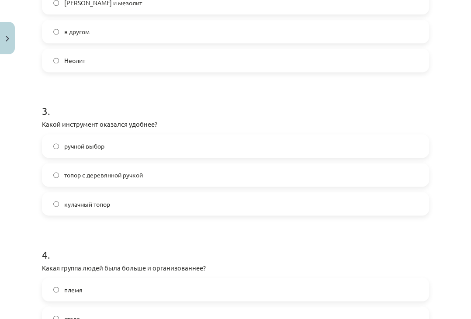
click at [149, 146] on label "ручной выбор" at bounding box center [235, 146] width 385 height 22
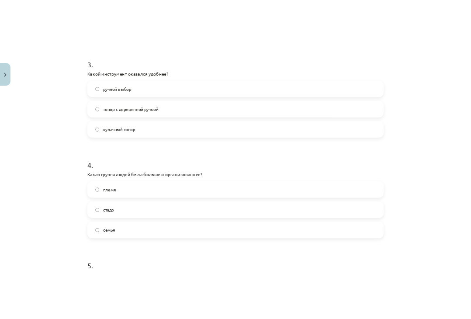
scroll to position [560, 0]
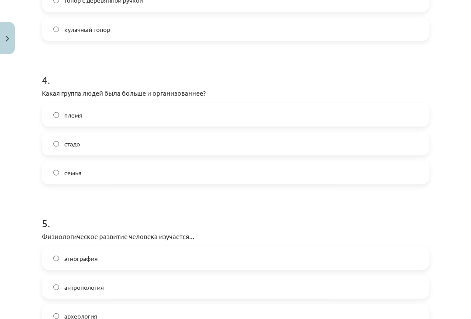
click at [78, 122] on label "племя" at bounding box center [235, 114] width 385 height 22
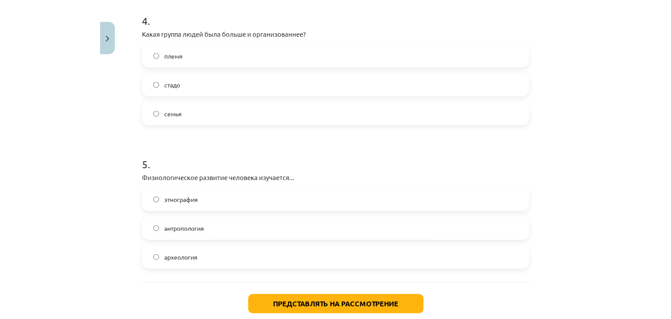
scroll to position [647, 0]
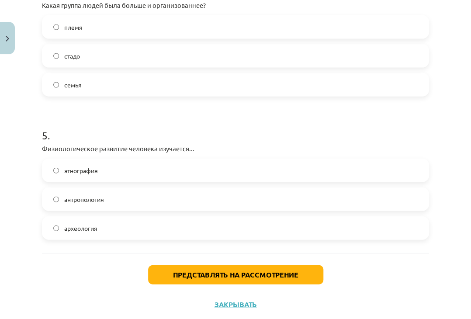
click at [92, 199] on font "антропология" at bounding box center [84, 199] width 40 height 8
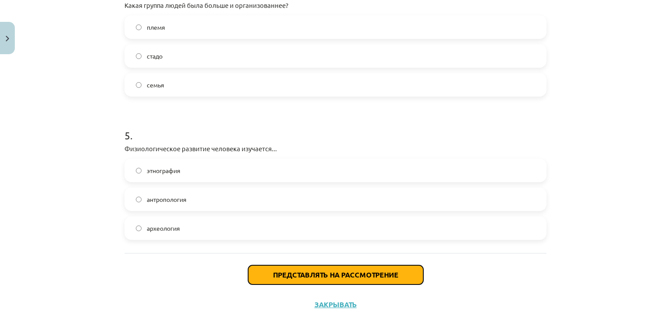
click at [331, 275] on font "Представлять на рассмотрение" at bounding box center [335, 274] width 125 height 9
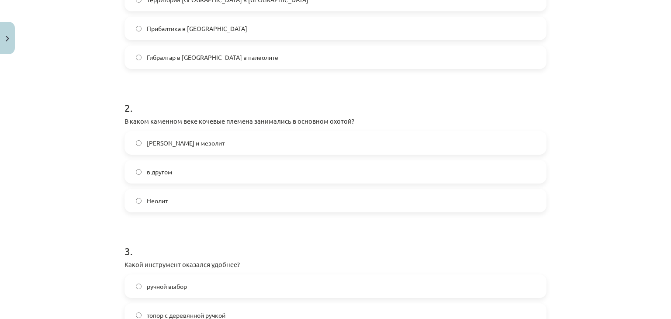
scroll to position [123, 0]
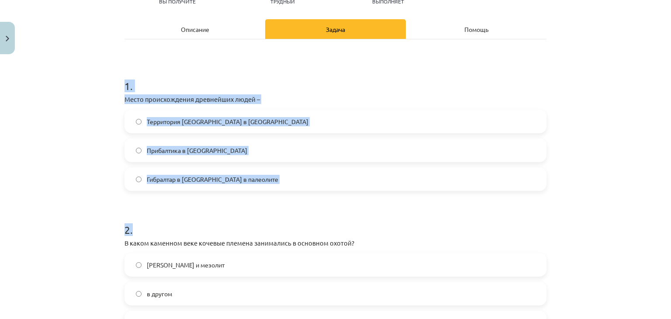
drag, startPoint x: 113, startPoint y: 63, endPoint x: 261, endPoint y: 194, distance: 197.9
click at [261, 194] on div "Тема урока: История Латвии и мира. Учебный материал для 1-го теста по 7-му клас…" at bounding box center [335, 159] width 671 height 319
click at [241, 151] on label "Прибалтика в Европе" at bounding box center [335, 150] width 420 height 22
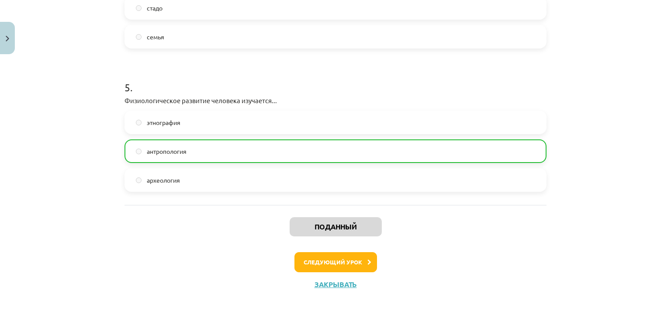
scroll to position [697, 0]
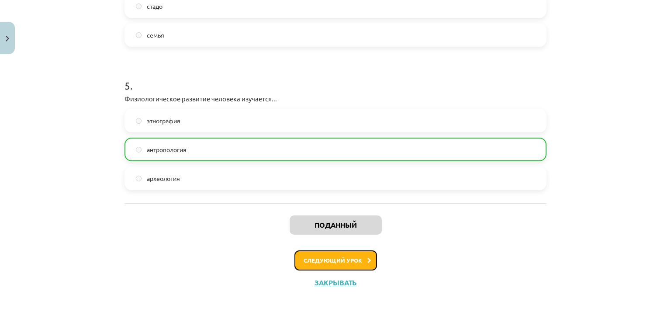
click at [324, 263] on button "Следующий урок" at bounding box center [335, 260] width 83 height 20
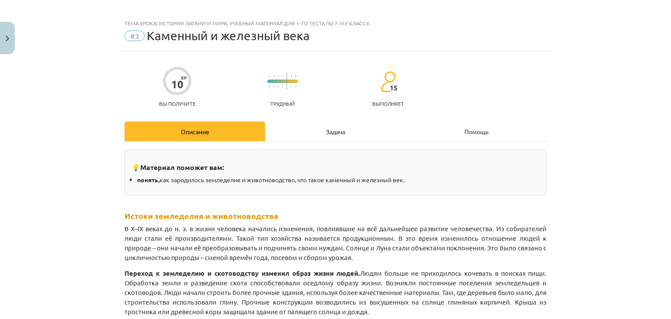
scroll to position [0, 0]
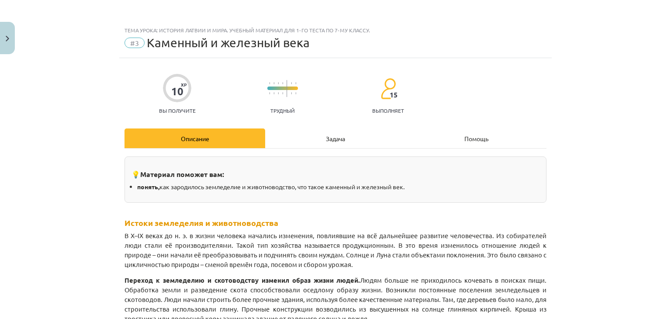
click at [353, 132] on div "Задача" at bounding box center [335, 138] width 141 height 20
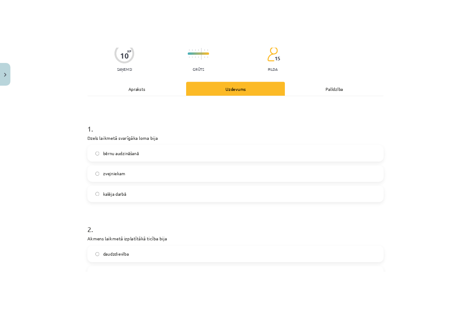
scroll to position [65, 0]
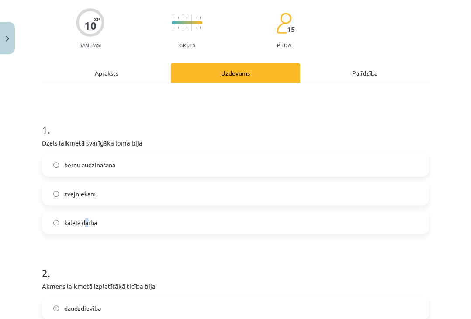
click at [87, 223] on span "kalēja darbā" at bounding box center [80, 222] width 33 height 9
drag, startPoint x: 153, startPoint y: 218, endPoint x: 141, endPoint y: 221, distance: 12.2
click at [151, 219] on label "kalēja darbā" at bounding box center [235, 222] width 385 height 22
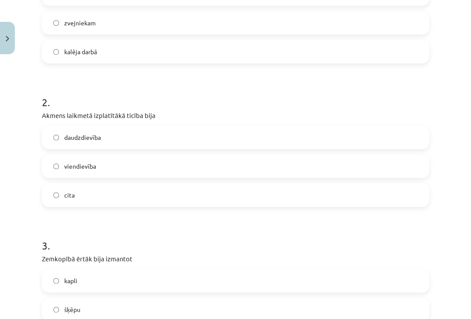
scroll to position [240, 0]
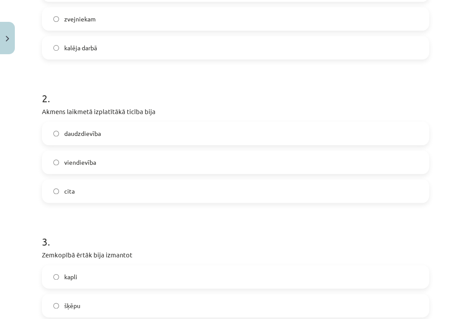
click at [127, 129] on label "daudzdievība" at bounding box center [235, 133] width 385 height 22
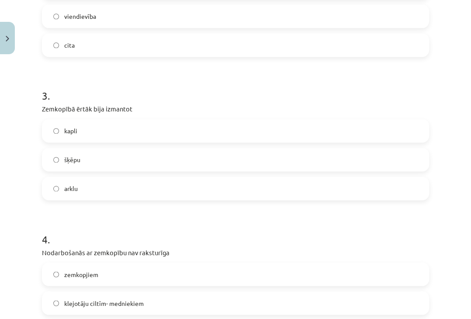
scroll to position [371, 0]
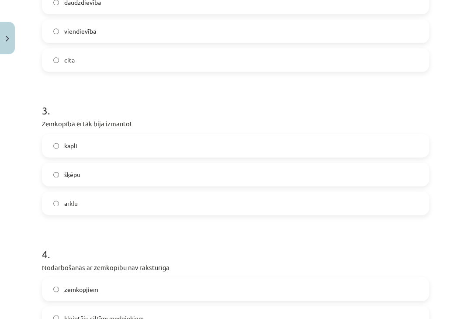
click at [74, 200] on span "arklu" at bounding box center [71, 203] width 14 height 9
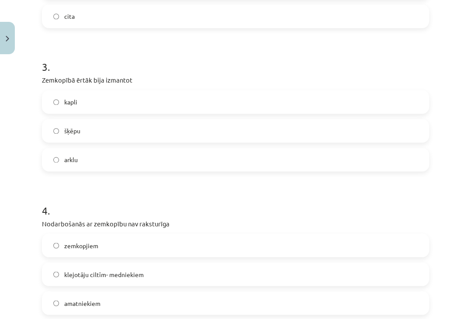
scroll to position [502, 0]
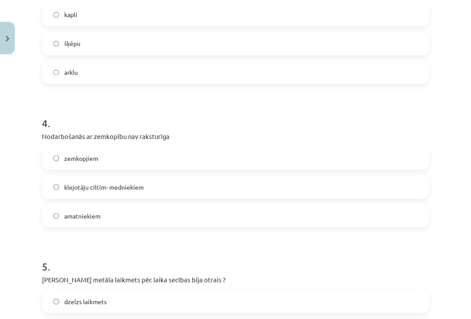
click at [220, 187] on label "klejotāju ciltīm- medniekiem" at bounding box center [235, 187] width 385 height 22
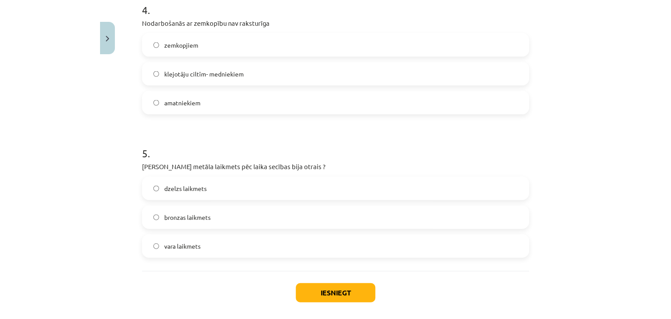
scroll to position [633, 0]
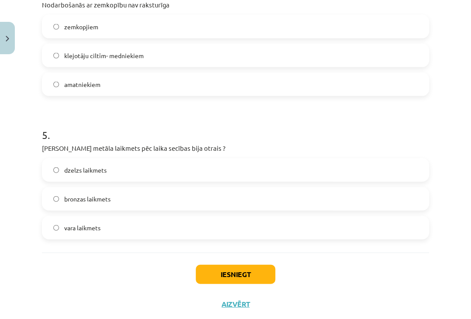
click at [84, 198] on span "bronzas laikmets" at bounding box center [87, 198] width 46 height 9
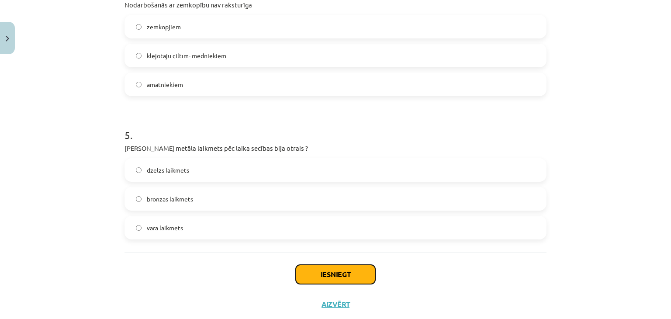
click at [311, 266] on button "Iesniegt" at bounding box center [335, 274] width 79 height 19
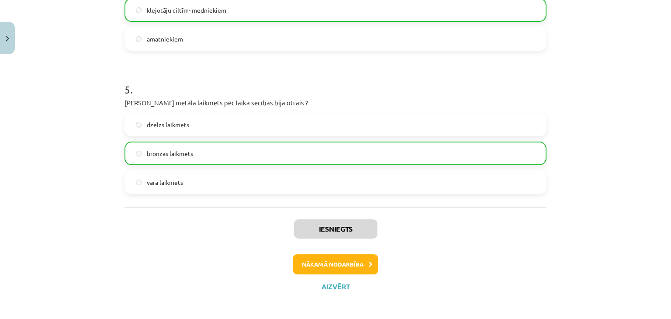
scroll to position [682, 0]
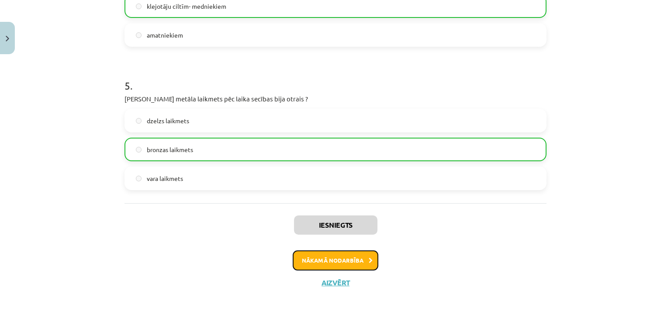
click at [310, 254] on button "Nākamā nodarbība" at bounding box center [336, 260] width 86 height 20
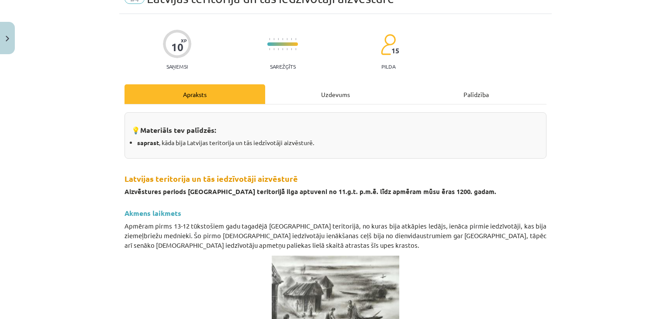
scroll to position [0, 0]
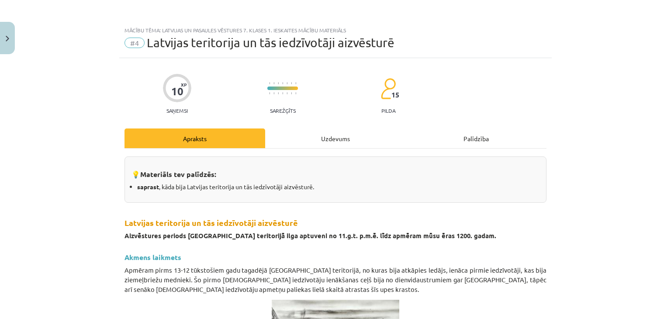
click at [375, 138] on div "Uzdevums" at bounding box center [335, 138] width 141 height 20
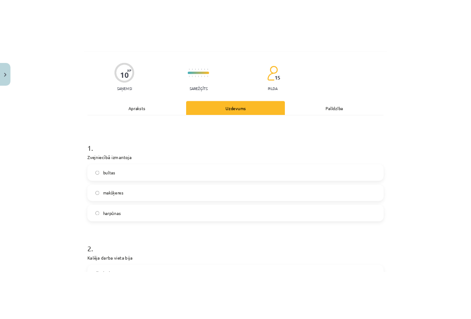
scroll to position [65, 0]
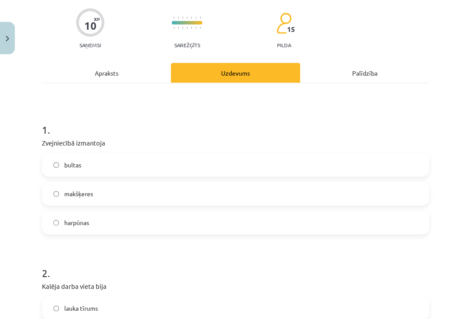
click at [191, 194] on label "makšķeres" at bounding box center [235, 193] width 385 height 22
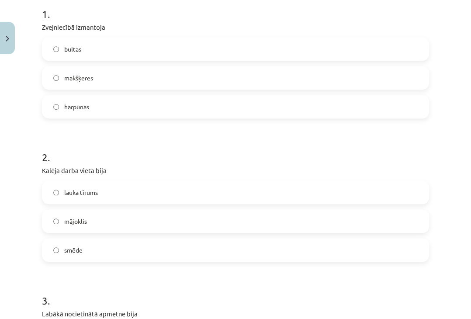
scroll to position [196, 0]
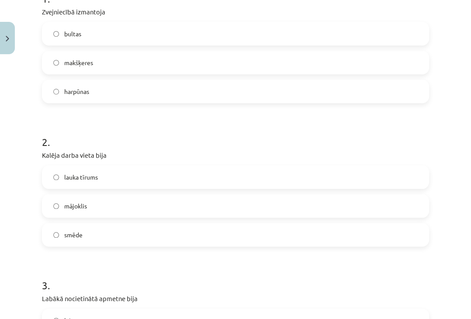
click at [84, 230] on label "smēde" at bounding box center [235, 235] width 385 height 22
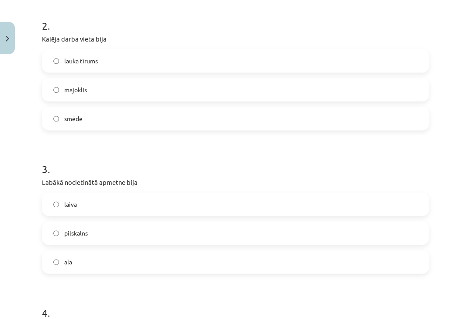
scroll to position [327, 0]
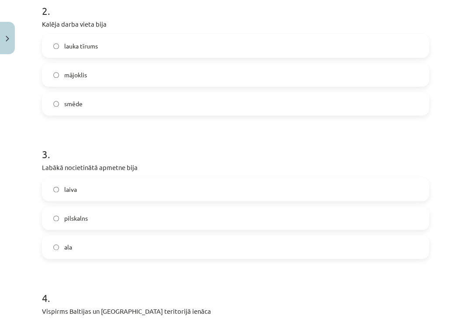
click at [78, 211] on label "pilskalns" at bounding box center [235, 218] width 385 height 22
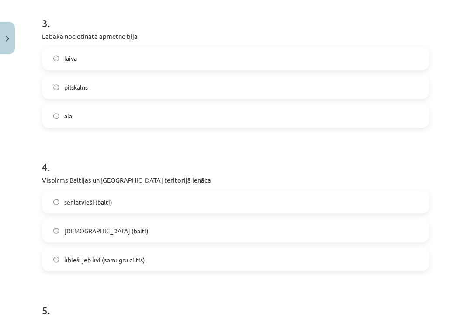
scroll to position [502, 0]
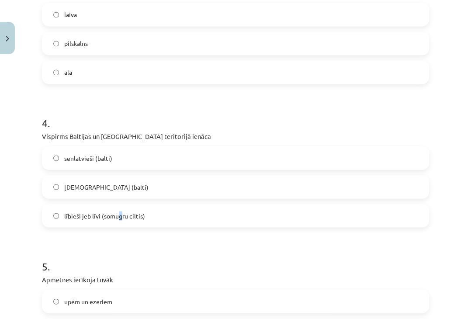
click at [121, 215] on span "lībieši jeb līvi (somugru ciltis)" at bounding box center [104, 215] width 81 height 9
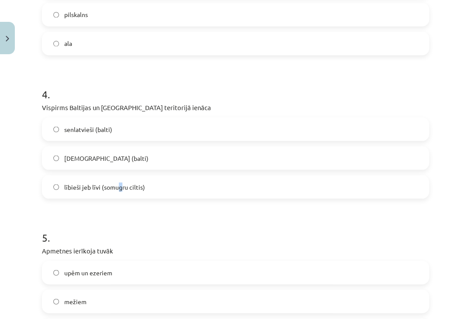
scroll to position [589, 0]
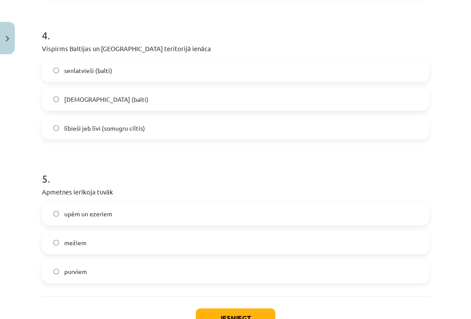
drag, startPoint x: 182, startPoint y: 127, endPoint x: 170, endPoint y: 133, distance: 13.3
click at [181, 130] on label "lībieši jeb līvi (somugru ciltis)" at bounding box center [235, 128] width 385 height 22
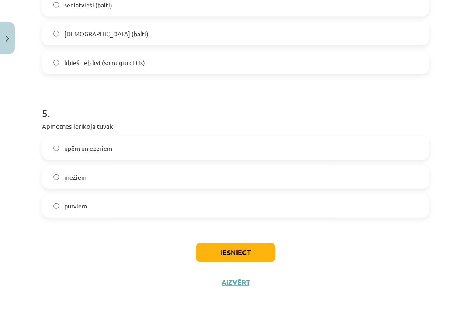
click at [108, 150] on span "upēm un ezeriem" at bounding box center [88, 148] width 48 height 9
click at [224, 251] on button "Iesniegt" at bounding box center [235, 252] width 79 height 19
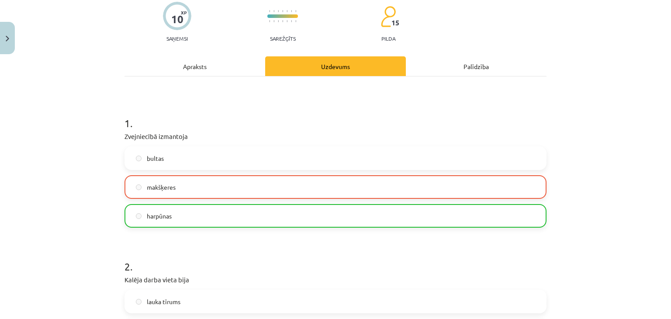
scroll to position [87, 0]
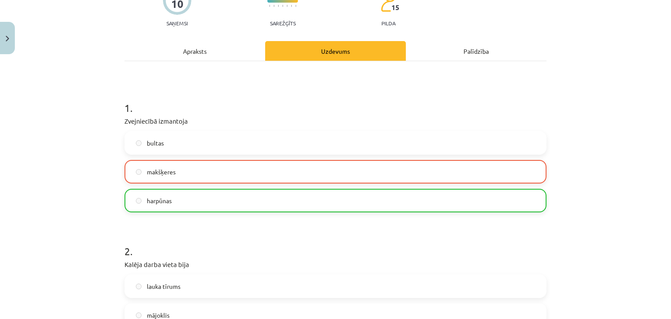
click at [208, 205] on label "harpūnas" at bounding box center [335, 200] width 420 height 22
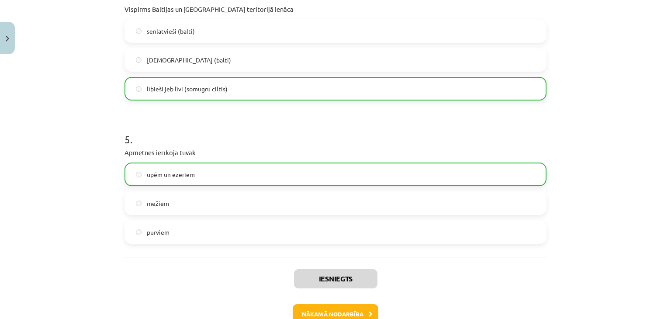
scroll to position [682, 0]
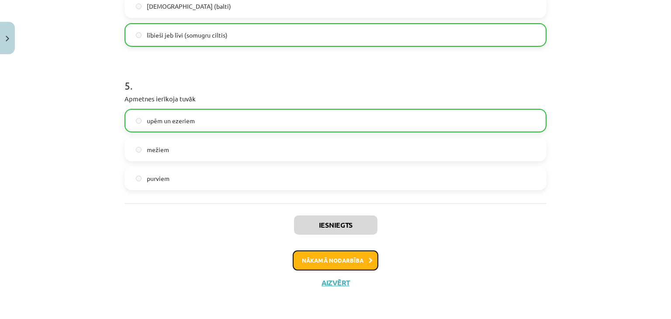
click at [317, 258] on button "Nākamā nodarbība" at bounding box center [336, 260] width 86 height 20
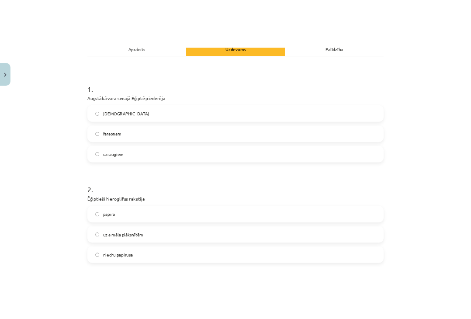
scroll to position [87, 0]
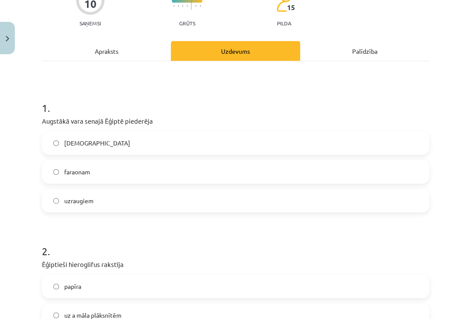
click at [117, 173] on label "faraonam" at bounding box center [235, 172] width 385 height 22
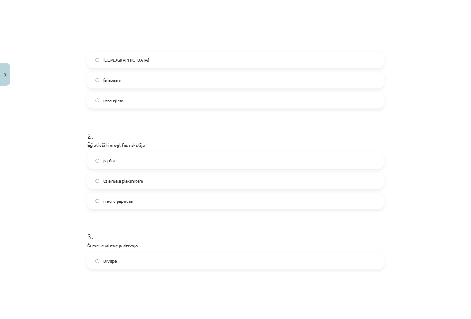
scroll to position [218, 0]
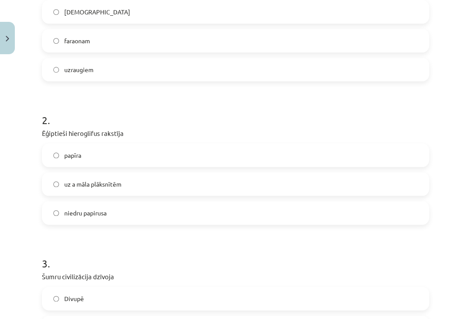
click at [166, 213] on label "niedru papirusa" at bounding box center [235, 213] width 385 height 22
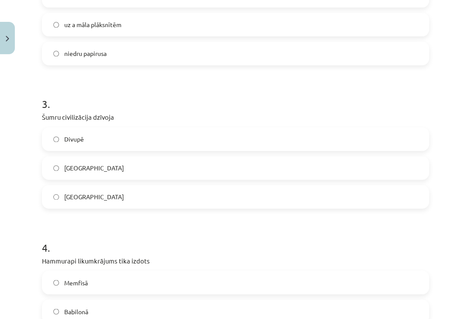
scroll to position [393, 0]
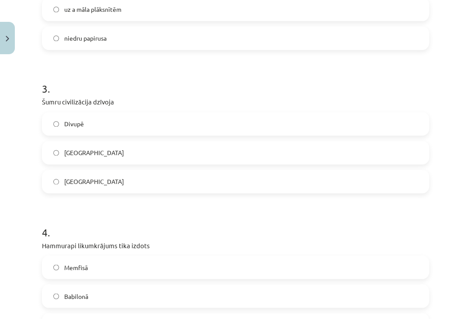
drag, startPoint x: 127, startPoint y: 117, endPoint x: 127, endPoint y: 110, distance: 7.0
click at [127, 117] on label "Divupē" at bounding box center [235, 124] width 385 height 22
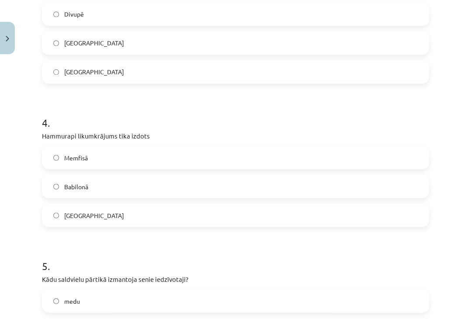
scroll to position [524, 0]
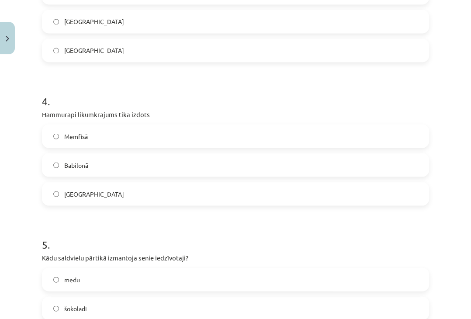
click at [122, 163] on label "Babilonā" at bounding box center [235, 165] width 385 height 22
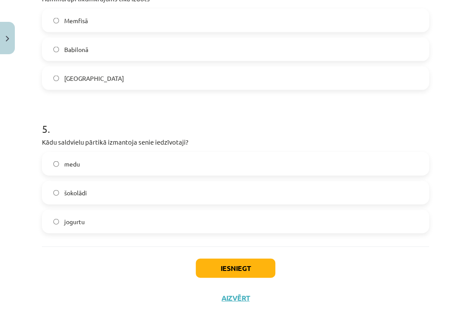
scroll to position [655, 0]
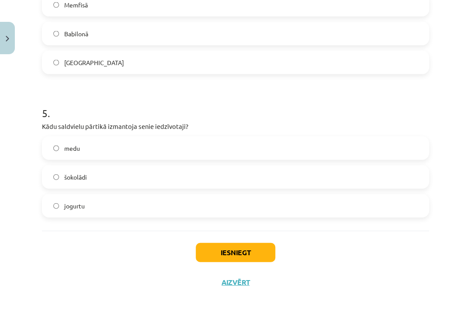
click at [133, 151] on label "medu" at bounding box center [235, 148] width 385 height 22
drag, startPoint x: 225, startPoint y: 249, endPoint x: 213, endPoint y: 251, distance: 12.5
click at [224, 249] on button "Iesniegt" at bounding box center [235, 252] width 79 height 19
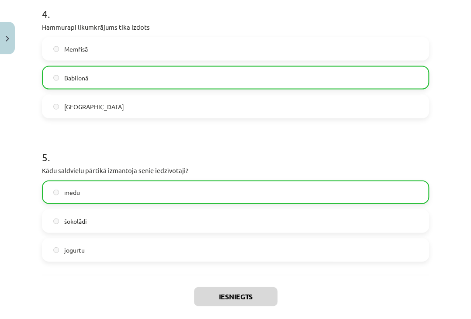
scroll to position [682, 0]
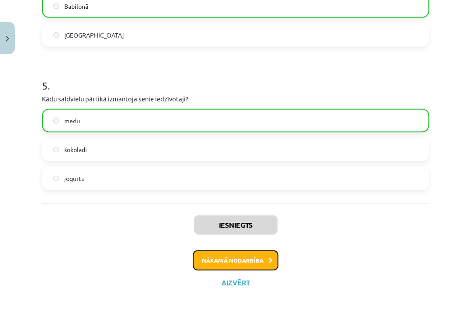
drag, startPoint x: 200, startPoint y: 256, endPoint x: 196, endPoint y: 251, distance: 5.9
click at [196, 251] on button "Nākamā nodarbība" at bounding box center [236, 260] width 86 height 20
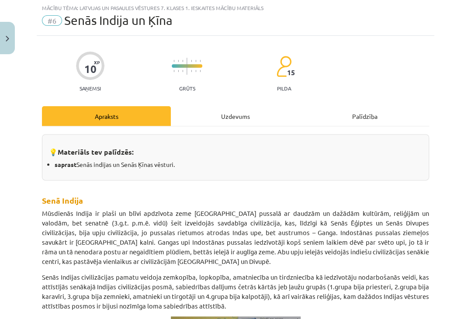
scroll to position [22, 0]
click at [219, 116] on div "Uzdevums" at bounding box center [235, 117] width 129 height 20
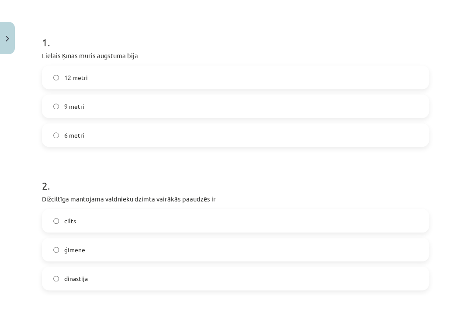
scroll to position [109, 0]
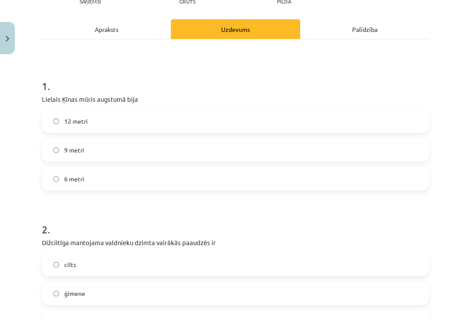
click at [91, 159] on label "9 metri" at bounding box center [235, 150] width 385 height 22
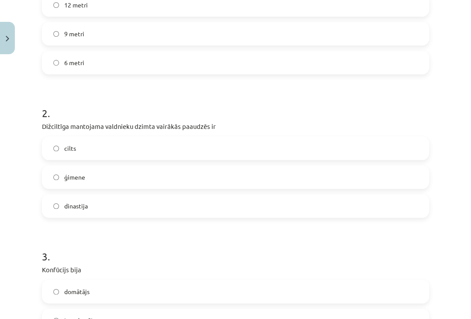
scroll to position [240, 0]
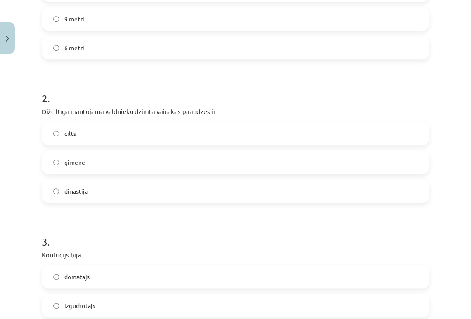
click at [90, 194] on label "dinastija" at bounding box center [235, 191] width 385 height 22
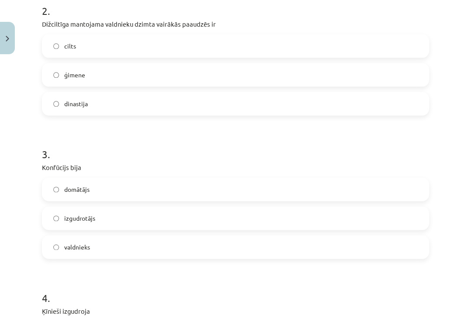
scroll to position [371, 0]
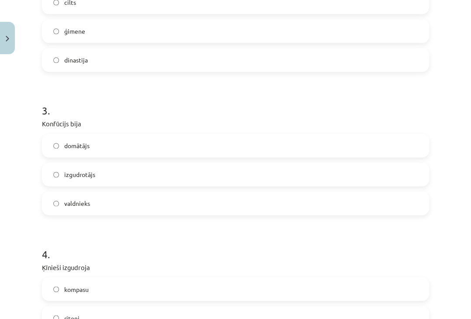
click at [192, 151] on label "domātājs" at bounding box center [235, 145] width 385 height 22
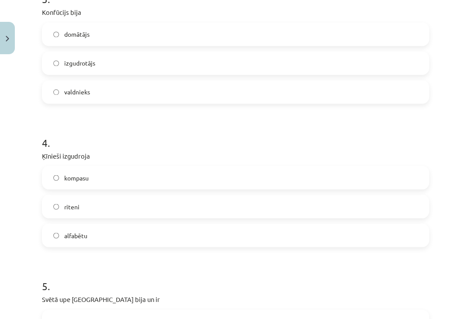
scroll to position [502, 0]
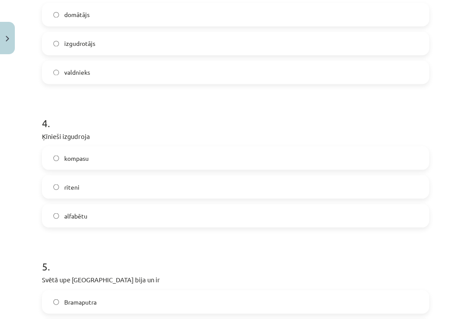
click at [100, 163] on label "kompasu" at bounding box center [235, 158] width 385 height 22
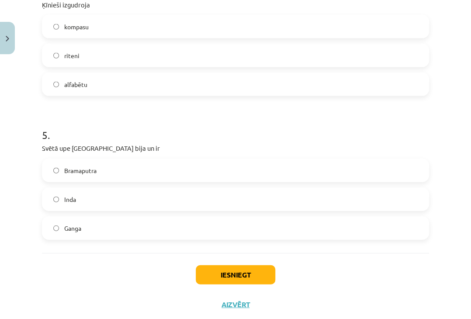
scroll to position [655, 0]
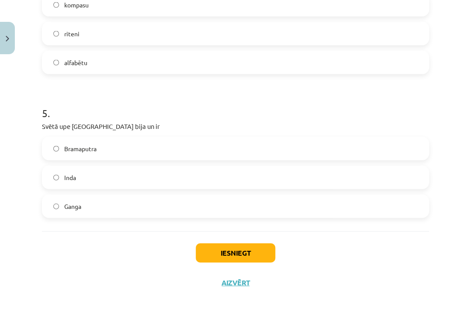
click at [98, 213] on label "Ganga" at bounding box center [235, 206] width 385 height 22
click at [202, 253] on button "Iesniegt" at bounding box center [235, 252] width 79 height 19
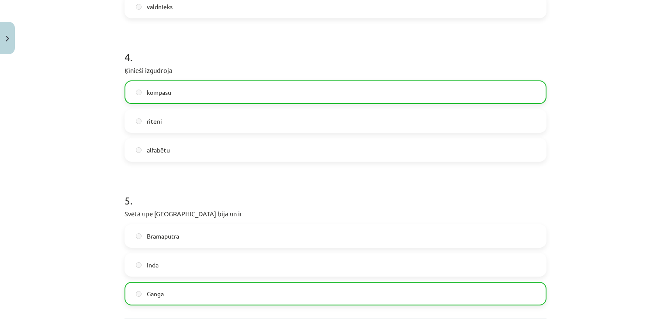
scroll to position [683, 0]
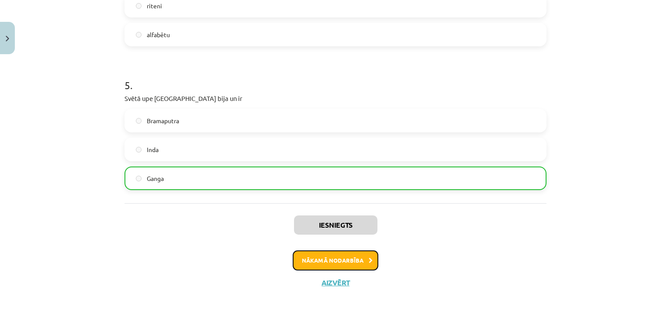
click at [329, 253] on button "Nākamā nodarbība" at bounding box center [336, 260] width 86 height 20
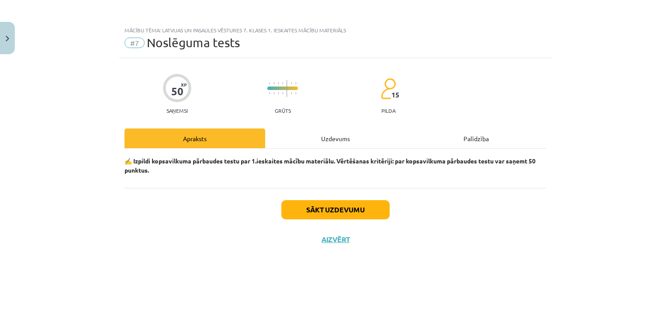
scroll to position [0, 0]
drag, startPoint x: 324, startPoint y: 141, endPoint x: 318, endPoint y: 144, distance: 6.3
click at [324, 142] on div "Uzdevums" at bounding box center [335, 138] width 141 height 20
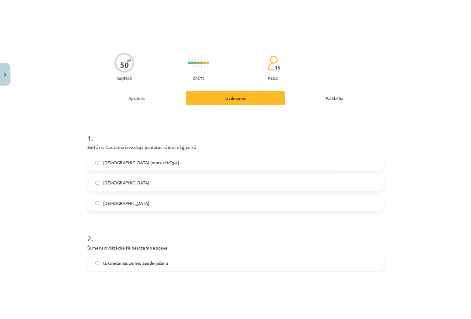
scroll to position [131, 0]
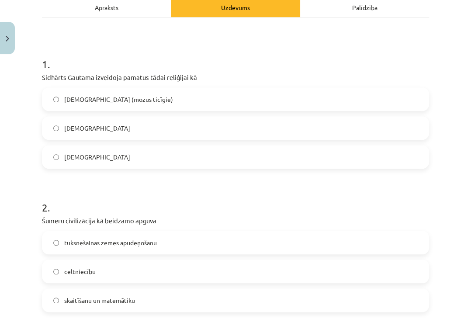
click at [168, 138] on label "[DEMOGRAPHIC_DATA]" at bounding box center [235, 128] width 385 height 22
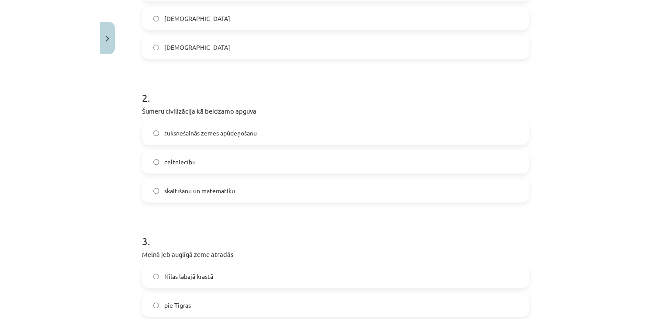
scroll to position [262, 0]
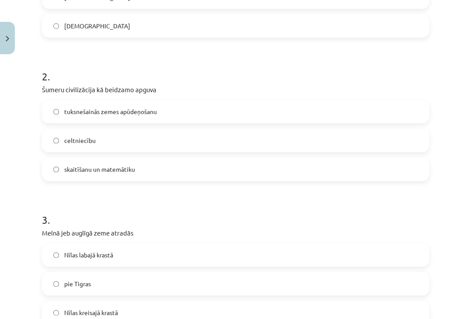
click at [84, 112] on span "tuksnešainās zemes apūdeņošanu" at bounding box center [110, 111] width 93 height 9
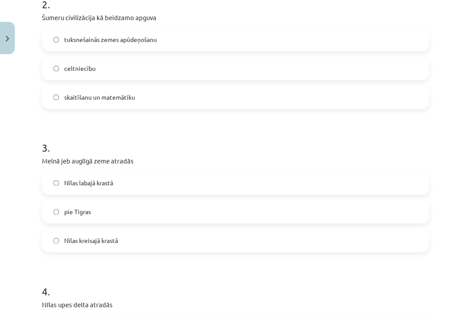
scroll to position [349, 0]
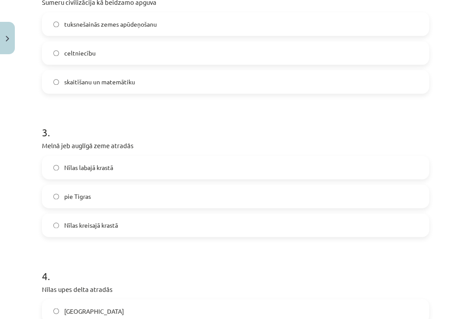
click at [118, 225] on span "Nīlas kreisajā krastā" at bounding box center [91, 224] width 54 height 9
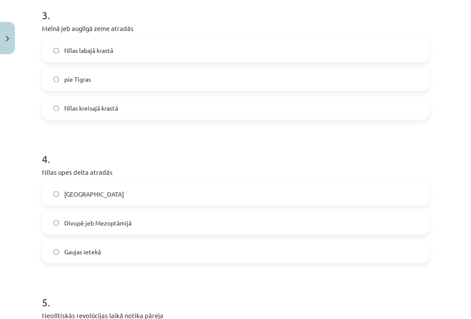
scroll to position [480, 0]
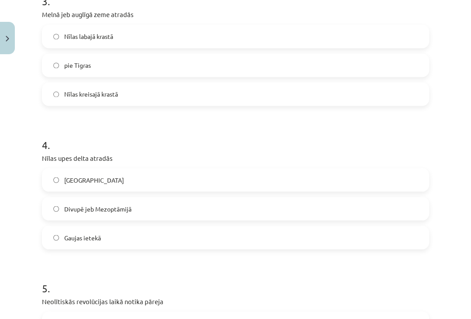
click at [90, 184] on label "[GEOGRAPHIC_DATA]" at bounding box center [235, 180] width 385 height 22
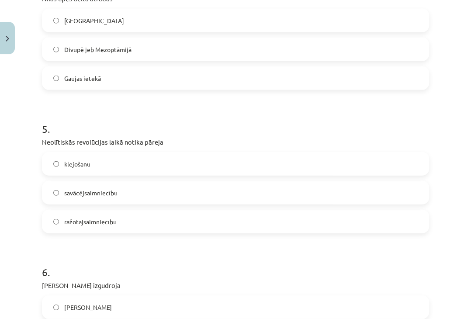
scroll to position [655, 0]
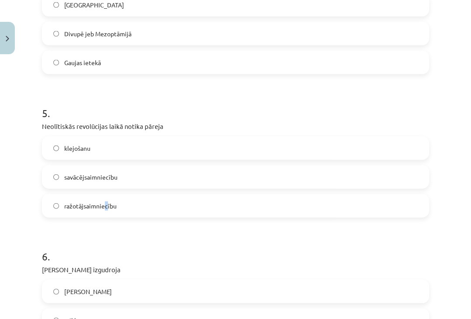
click at [107, 212] on label "ražotājsaimniecību" at bounding box center [235, 206] width 385 height 22
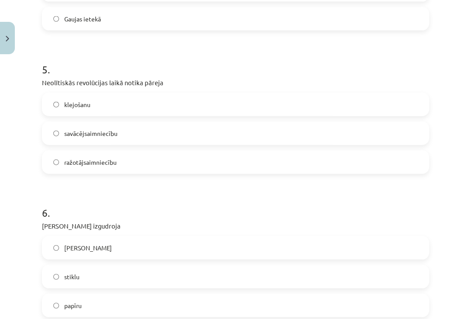
click at [154, 167] on label "ražotājsaimniecību" at bounding box center [235, 162] width 385 height 22
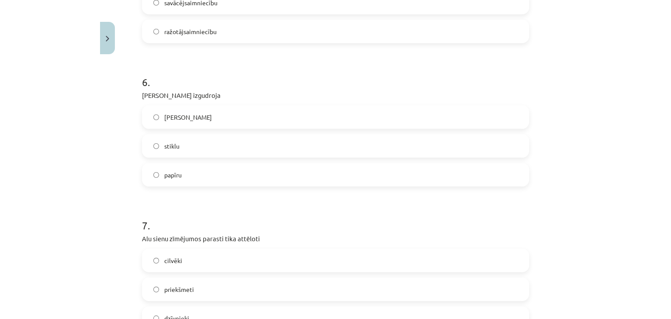
scroll to position [830, 0]
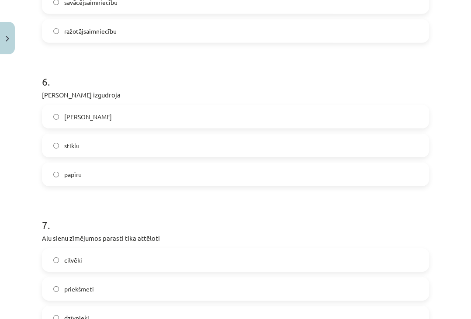
click at [95, 116] on label "[PERSON_NAME]" at bounding box center [235, 117] width 385 height 22
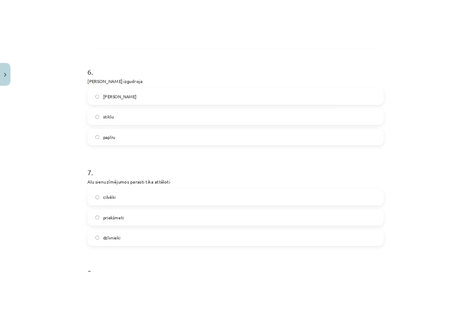
scroll to position [960, 0]
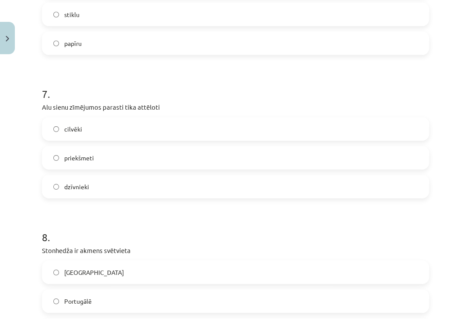
click at [108, 187] on label "dzīvnieki" at bounding box center [235, 187] width 385 height 22
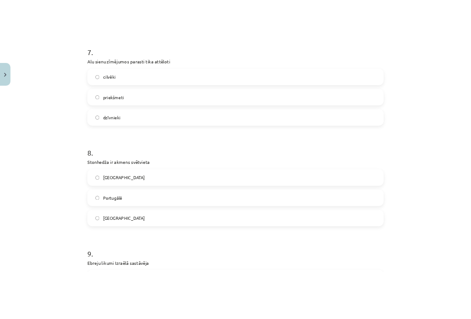
scroll to position [1091, 0]
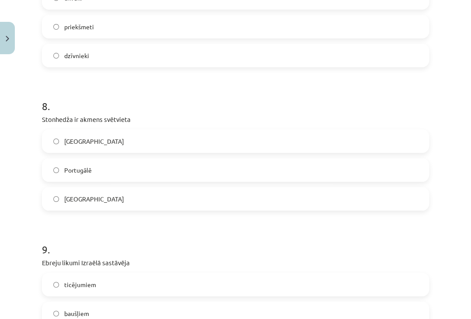
click at [78, 198] on span "[GEOGRAPHIC_DATA]" at bounding box center [94, 198] width 60 height 9
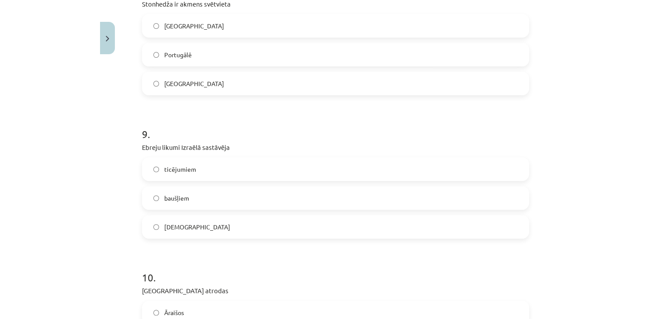
scroll to position [1222, 0]
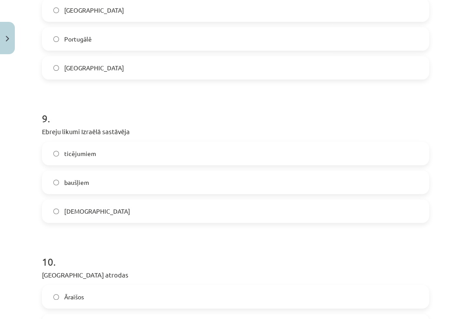
click at [75, 176] on label "baušļiem" at bounding box center [235, 182] width 385 height 22
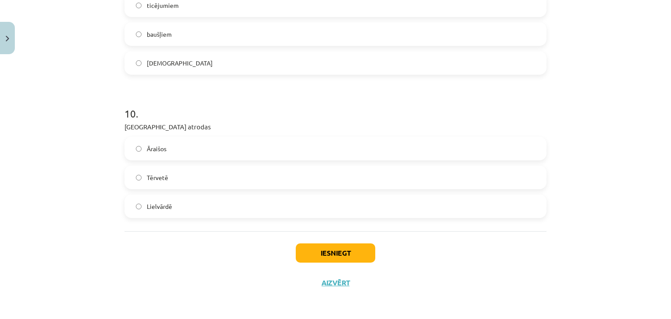
scroll to position [1371, 0]
drag, startPoint x: 143, startPoint y: 145, endPoint x: 148, endPoint y: 150, distance: 7.4
click at [147, 145] on span "Āraišos" at bounding box center [157, 148] width 20 height 9
click at [341, 248] on button "Iesniegt" at bounding box center [335, 252] width 79 height 19
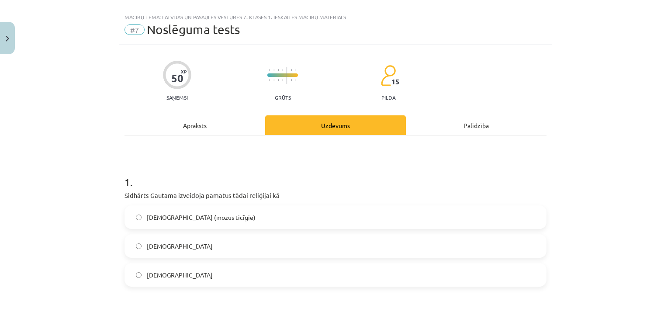
scroll to position [0, 0]
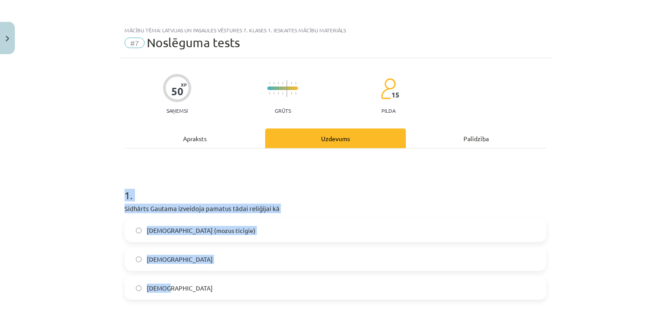
drag, startPoint x: 109, startPoint y: 190, endPoint x: 344, endPoint y: 269, distance: 247.7
click at [348, 273] on div "Mācību tēma: Latvijas un pasaules vēstures 7. klases 1. ieskaites mācību materi…" at bounding box center [335, 159] width 671 height 319
click at [171, 207] on span "Sidhārts Gautama izveidoja pamatus tādai reliģijai kā" at bounding box center [201, 208] width 155 height 8
click at [168, 231] on span "[DEMOGRAPHIC_DATA] (mozus ticīgie)" at bounding box center [201, 230] width 109 height 9
click at [169, 232] on span "[DEMOGRAPHIC_DATA] (mozus ticīgie)" at bounding box center [201, 230] width 109 height 9
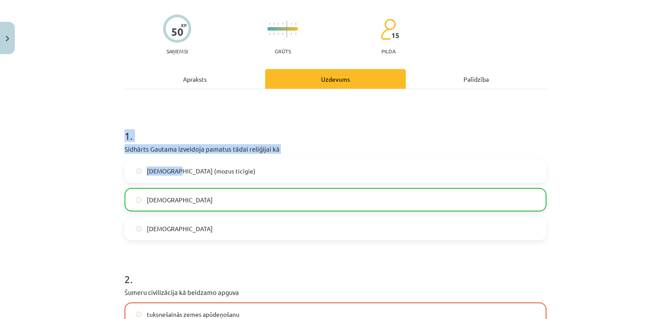
scroll to position [87, 0]
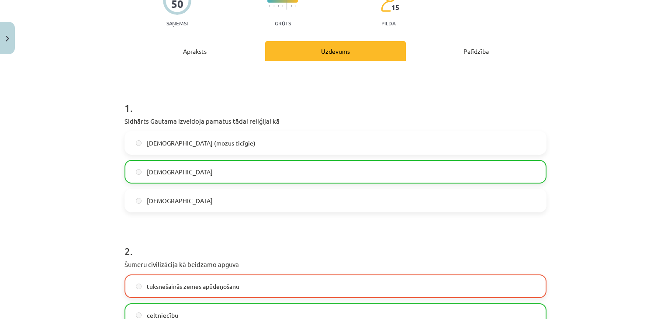
drag, startPoint x: 202, startPoint y: 238, endPoint x: 197, endPoint y: 234, distance: 5.6
click at [201, 238] on h1 "2 ." at bounding box center [335, 243] width 422 height 27
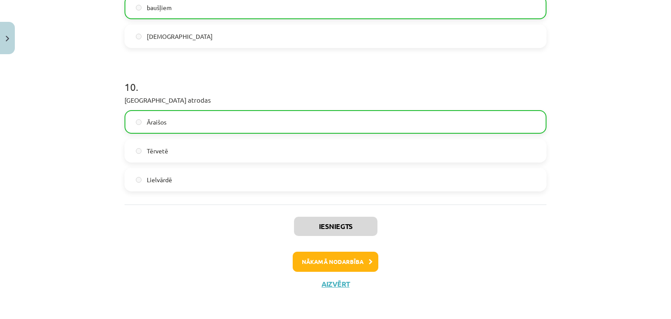
scroll to position [1398, 0]
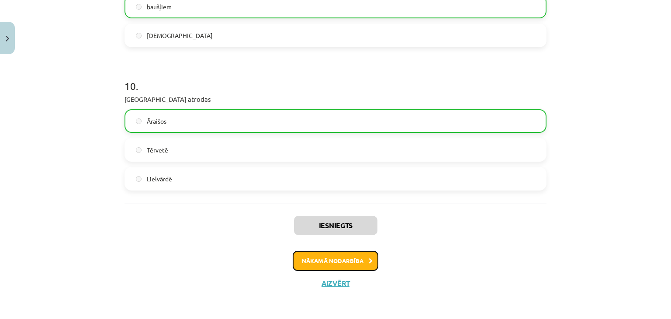
click at [351, 262] on button "Nākamā nodarbība" at bounding box center [336, 261] width 86 height 20
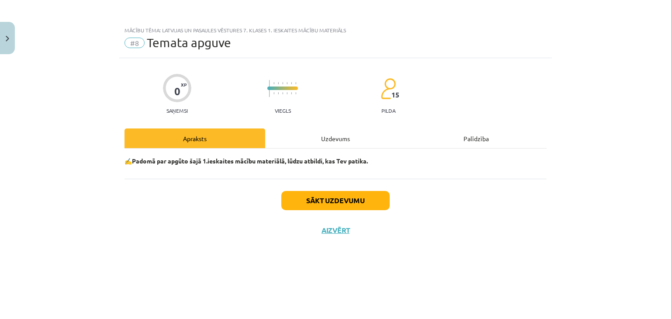
scroll to position [0, 0]
click at [327, 144] on div "Uzdevums" at bounding box center [335, 138] width 141 height 20
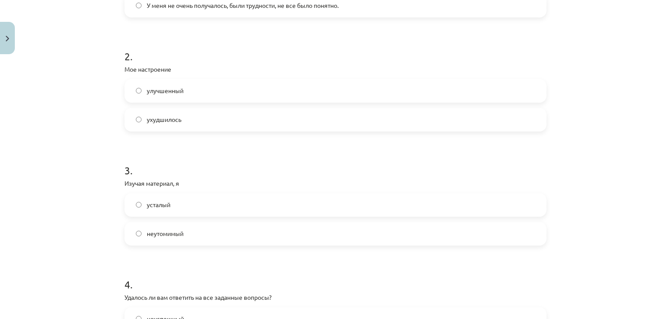
scroll to position [480, 0]
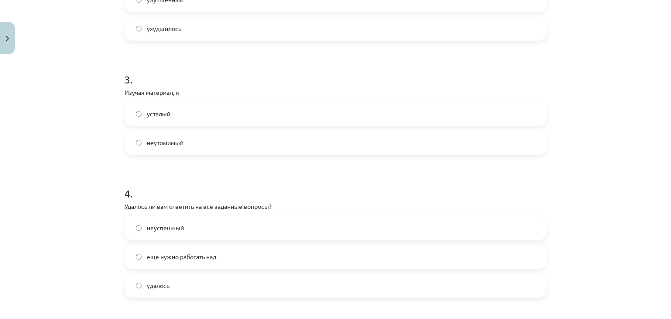
click at [134, 138] on label "неутомимый" at bounding box center [335, 143] width 420 height 22
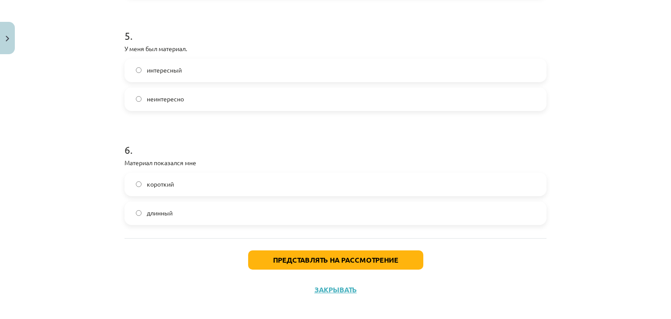
scroll to position [788, 0]
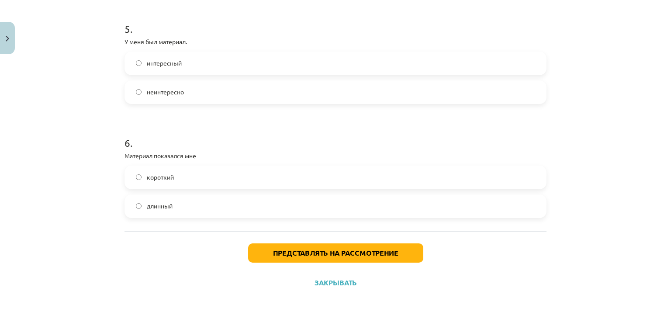
click at [142, 78] on div "интересный неинтересно" at bounding box center [335, 78] width 422 height 52
drag, startPoint x: 141, startPoint y: 62, endPoint x: 145, endPoint y: 66, distance: 5.6
click at [145, 66] on label "интересный" at bounding box center [335, 63] width 420 height 22
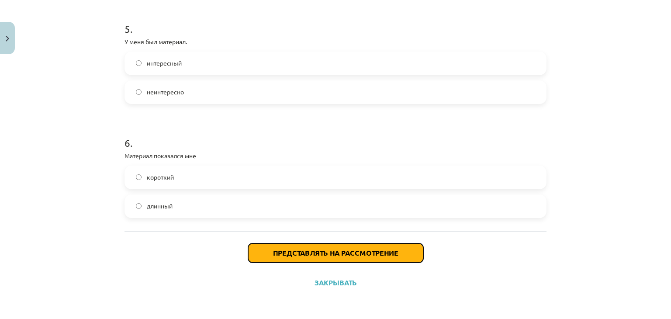
click at [256, 247] on button "Представлять на рассмотрение" at bounding box center [335, 252] width 175 height 19
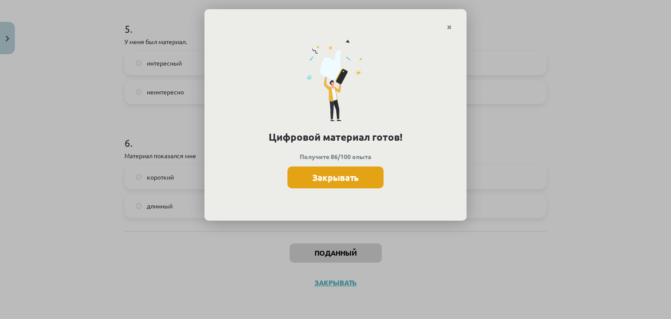
click at [303, 173] on button "Закрывать" at bounding box center [335, 177] width 96 height 22
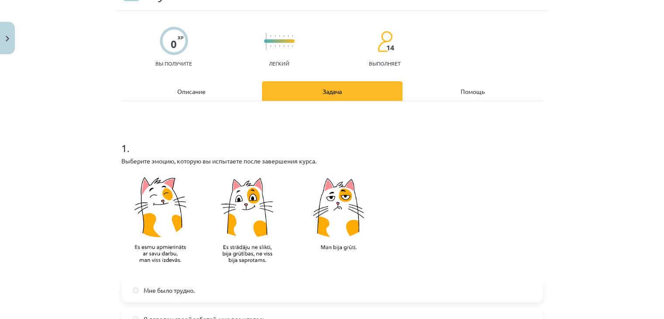
scroll to position [45, 0]
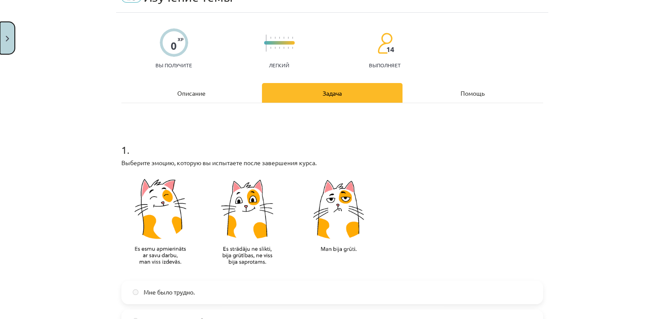
click at [8, 38] on img "Закрывать" at bounding box center [7, 39] width 3 height 6
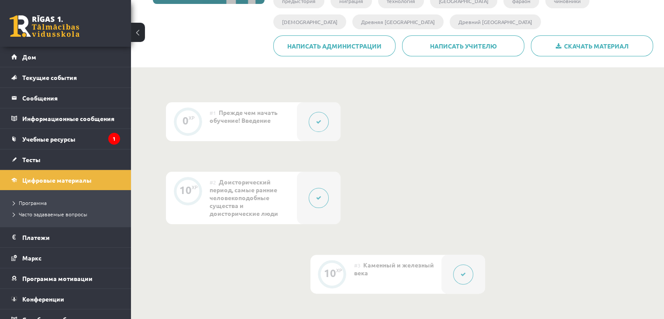
click at [139, 35] on button at bounding box center [138, 32] width 14 height 19
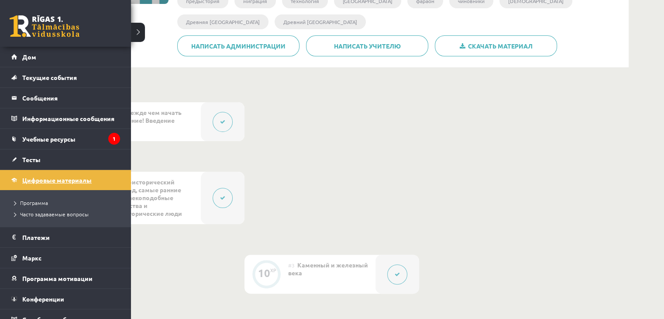
click at [52, 174] on link "Цифровые материалы" at bounding box center [65, 180] width 109 height 20
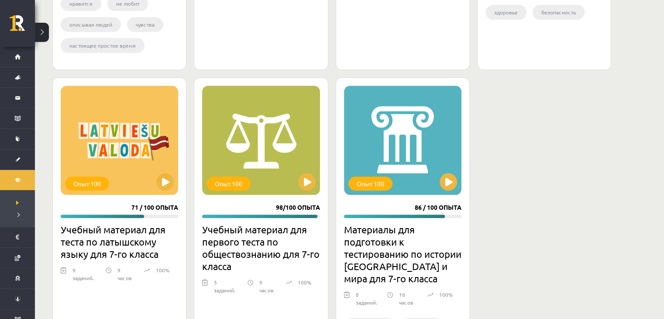
scroll to position [873, 0]
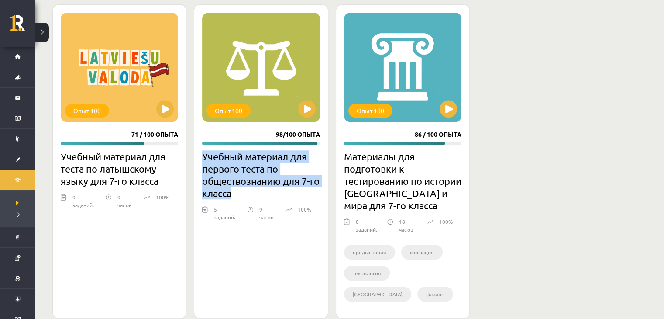
drag, startPoint x: 202, startPoint y: 154, endPoint x: 324, endPoint y: 197, distance: 129.9
click at [282, 196] on font "Учебный материал для первого теста по обществознанию для 7-го класса" at bounding box center [260, 174] width 117 height 49
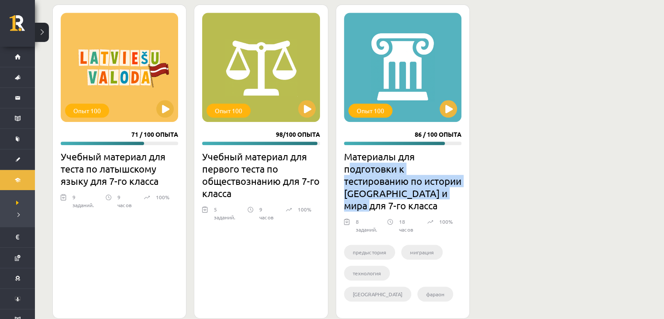
drag, startPoint x: 347, startPoint y: 163, endPoint x: 395, endPoint y: 204, distance: 63.2
click at [395, 204] on font "Материалы для подготовки к тестированию по истории [GEOGRAPHIC_DATA] и мира для…" at bounding box center [402, 181] width 117 height 60
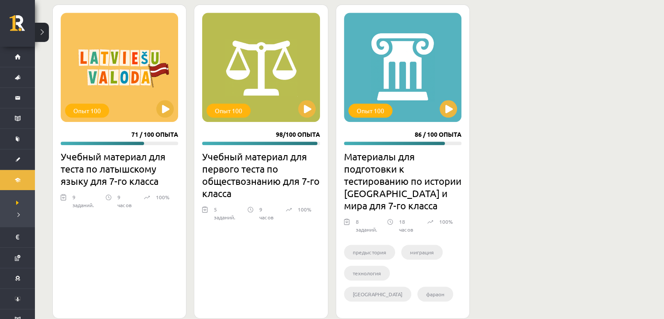
drag, startPoint x: 504, startPoint y: 143, endPoint x: 466, endPoint y: 131, distance: 39.9
click at [502, 142] on div "Опыт 100 85 / 100 опыта Материалы для подготовки к тесту по английскому языку д…" at bounding box center [331, 6] width 559 height 623
click at [309, 114] on button at bounding box center [306, 108] width 17 height 17
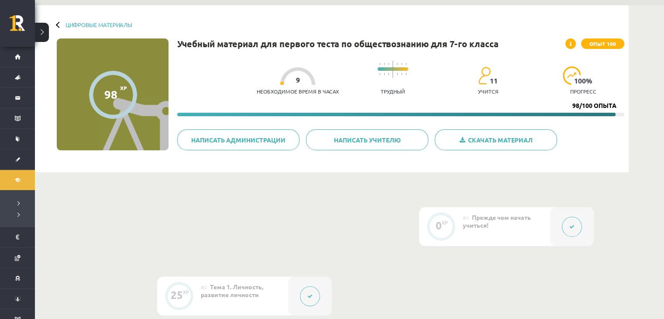
scroll to position [44, 0]
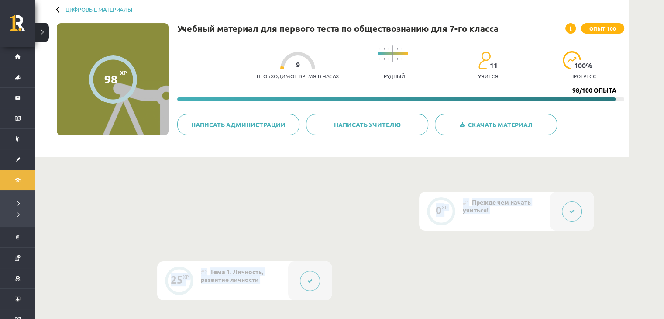
drag, startPoint x: 597, startPoint y: 224, endPoint x: 623, endPoint y: 339, distance: 117.8
click at [623, 275] on html "0 Подарки 211 депутат 599 опыт [PERSON_NAME] Дом Текущие события Как учиться в …" at bounding box center [332, 115] width 664 height 319
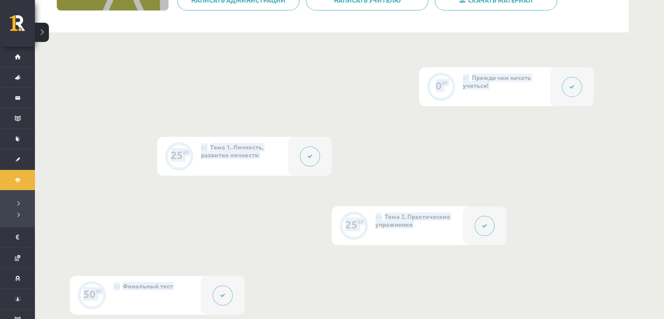
scroll to position [168, 0]
click at [391, 83] on div "0 XP #1 Прежде чем начать учиться! 25 XP #2 Тема 1. Личность, развитие личности…" at bounding box center [332, 226] width 524 height 317
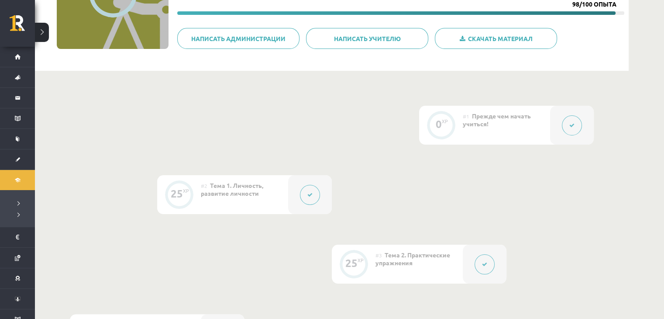
scroll to position [124, 0]
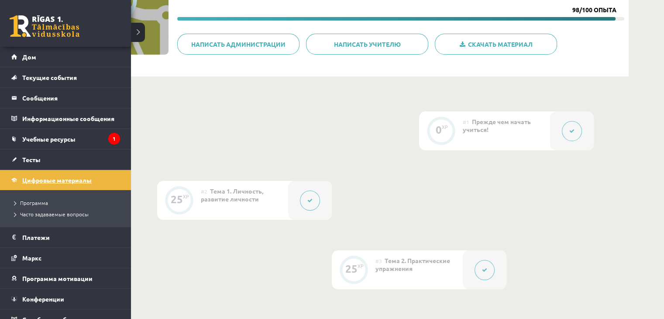
click at [48, 179] on font "Цифровые материалы" at bounding box center [56, 180] width 69 height 8
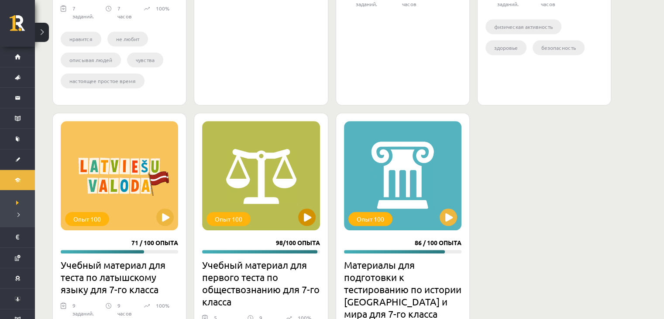
scroll to position [786, 0]
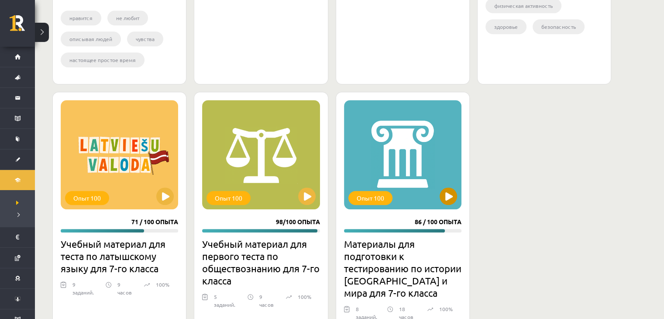
click at [385, 148] on div "Опыт 100" at bounding box center [402, 154] width 117 height 109
click at [419, 200] on div "Опыт 100" at bounding box center [402, 154] width 117 height 109
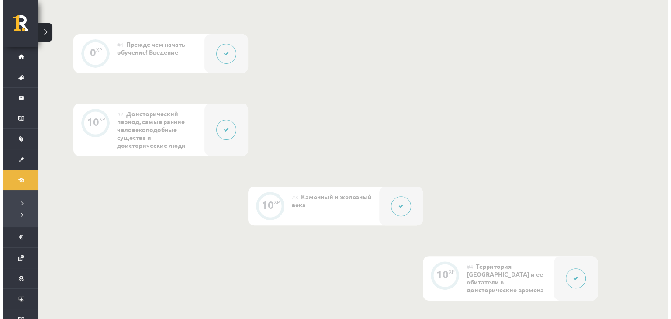
scroll to position [262, 0]
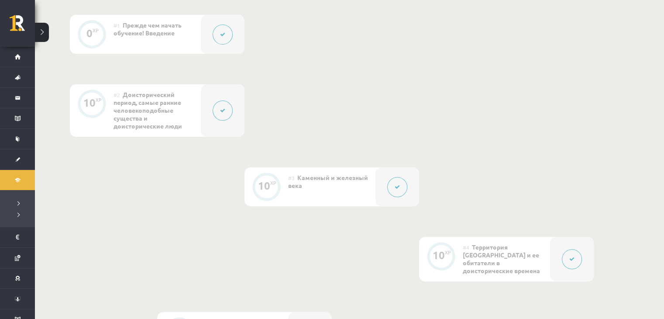
click at [400, 179] on button at bounding box center [397, 187] width 20 height 20
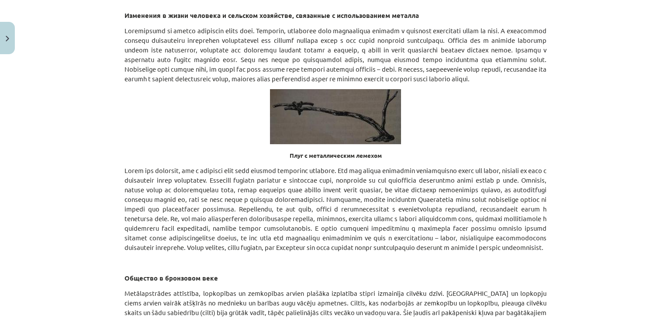
scroll to position [2639, 0]
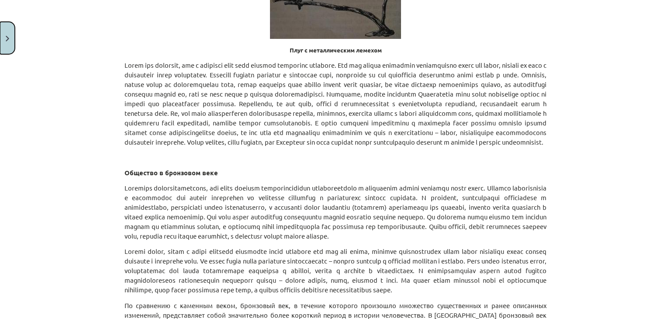
click at [5, 30] on button "Закрывать" at bounding box center [7, 38] width 15 height 32
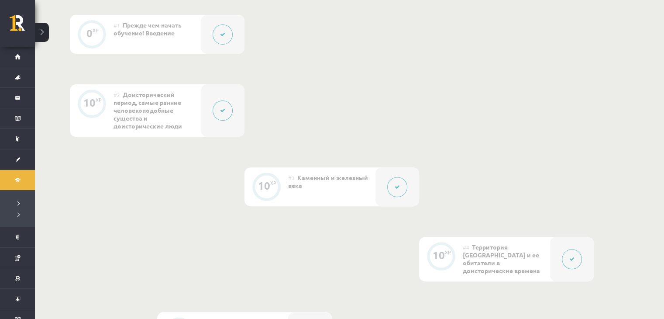
click at [227, 100] on button at bounding box center [223, 110] width 20 height 20
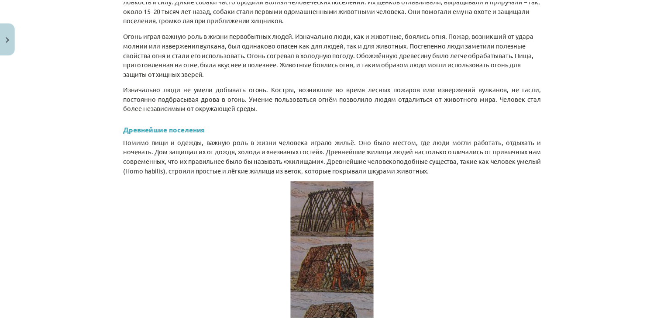
scroll to position [3546, 0]
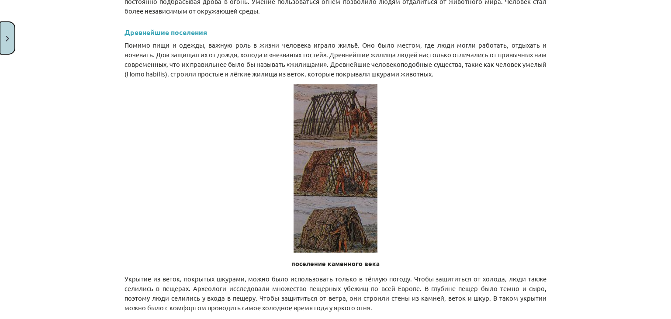
click at [8, 41] on button "Закрывать" at bounding box center [7, 38] width 15 height 32
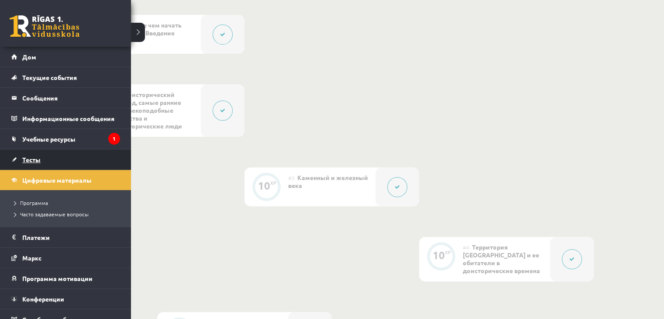
click at [28, 158] on font "Тесты" at bounding box center [31, 159] width 18 height 8
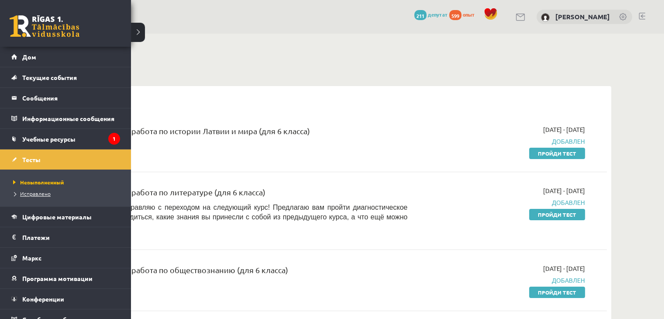
click at [44, 190] on font "Исправлено" at bounding box center [35, 193] width 31 height 7
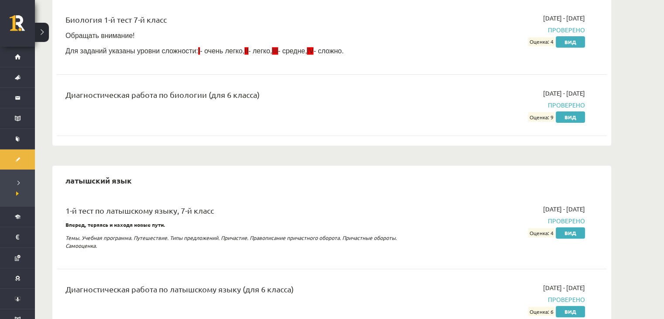
scroll to position [349, 0]
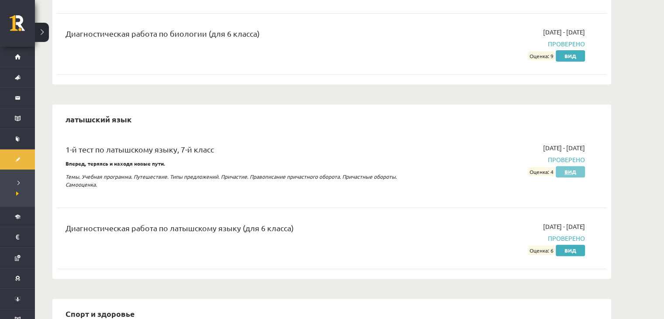
click at [566, 171] on font "Вид" at bounding box center [571, 171] width 12 height 7
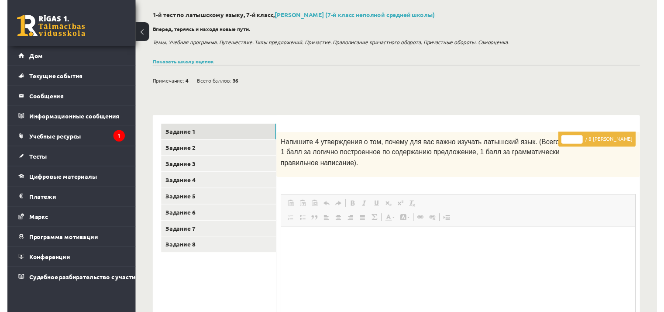
scroll to position [87, 0]
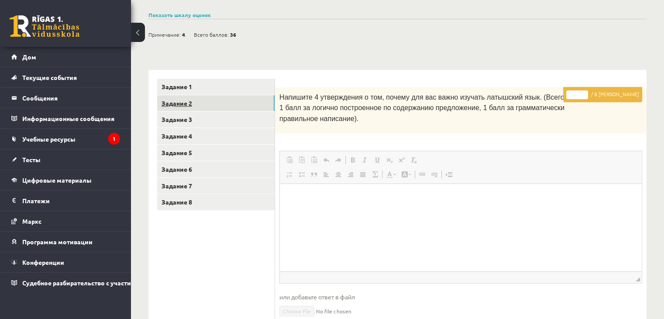
click at [190, 104] on font "Задание 2" at bounding box center [177, 103] width 31 height 8
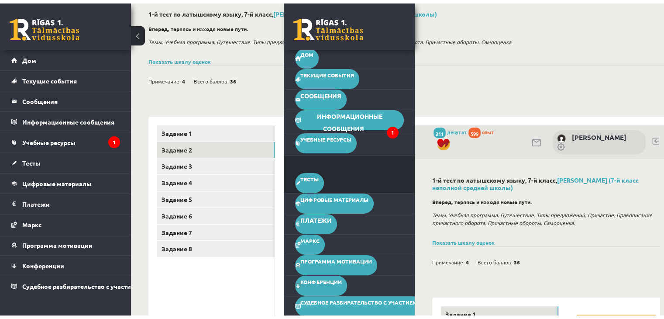
scroll to position [44, 0]
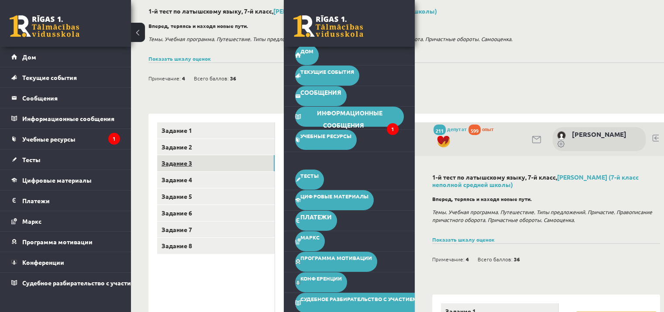
click at [183, 158] on link "Задание 3" at bounding box center [215, 163] width 117 height 16
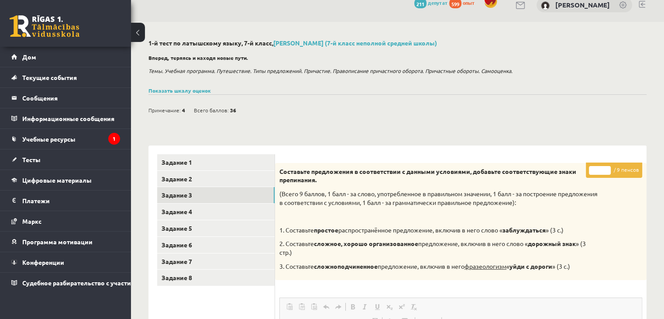
scroll to position [0, 0]
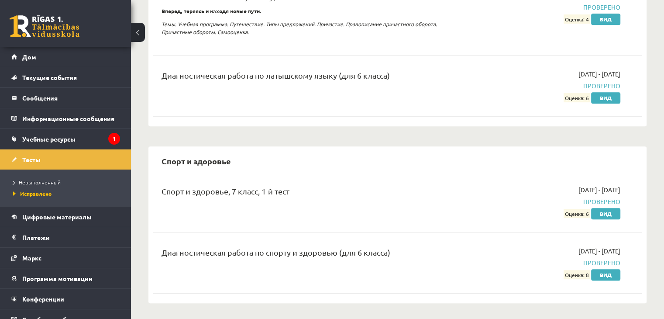
scroll to position [503, 0]
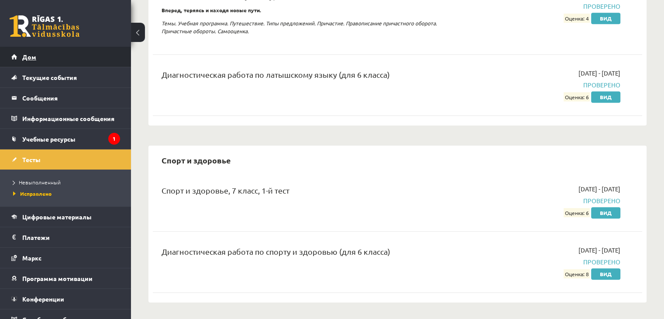
click at [40, 54] on link "Дом" at bounding box center [65, 57] width 109 height 20
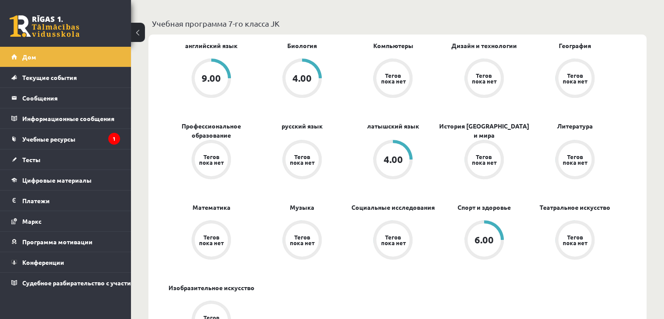
scroll to position [313, 0]
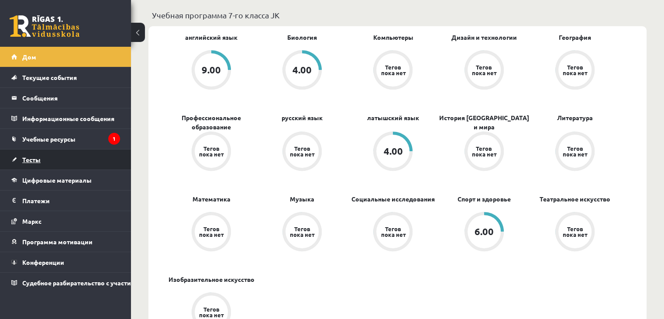
click at [74, 151] on link "Тесты" at bounding box center [65, 159] width 109 height 20
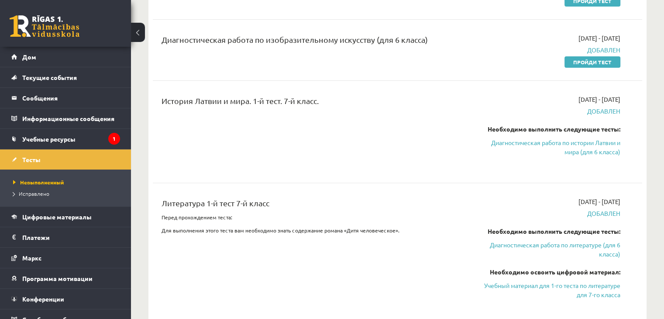
scroll to position [270, 0]
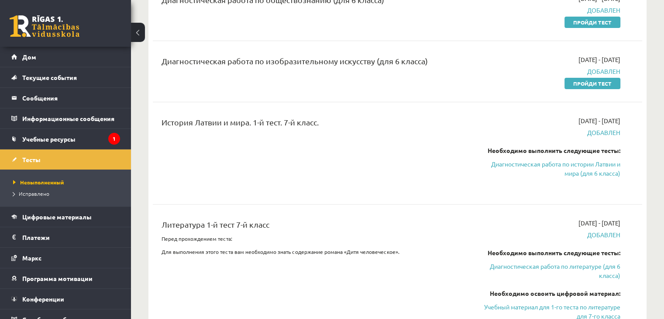
click at [161, 116] on div "История Латвии и мира. 1-й тест. 7-й класс." at bounding box center [312, 153] width 315 height 74
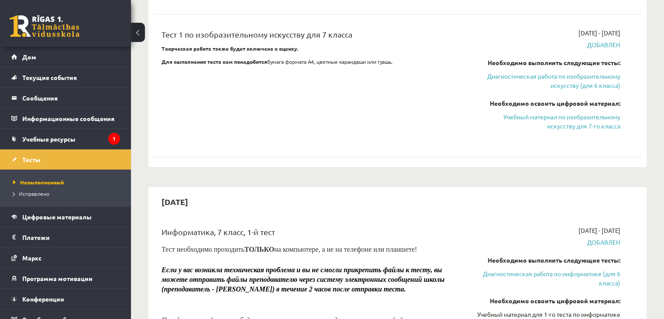
scroll to position [706, 0]
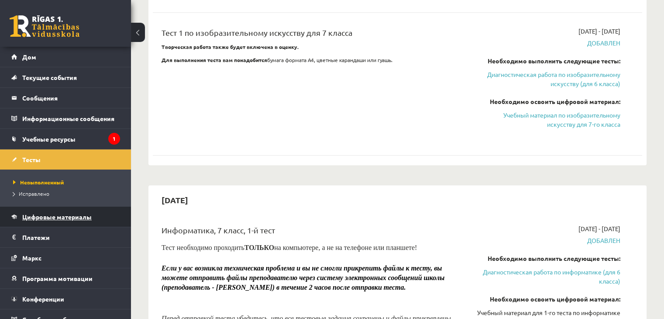
click at [86, 217] on font "Цифровые материалы" at bounding box center [56, 217] width 69 height 8
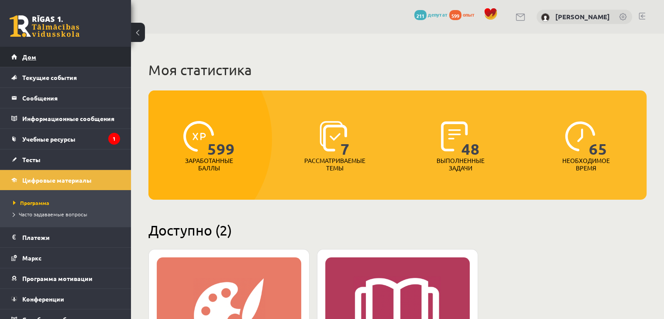
click at [112, 62] on link "Дом" at bounding box center [65, 57] width 109 height 20
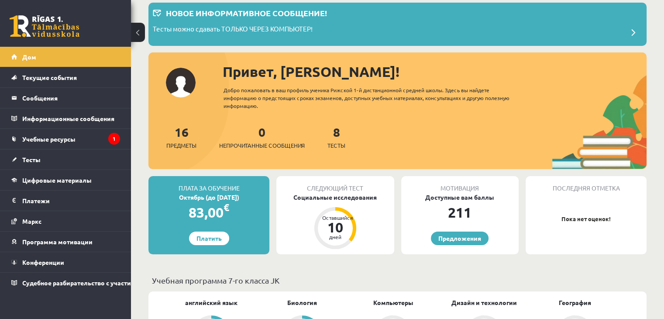
scroll to position [87, 0]
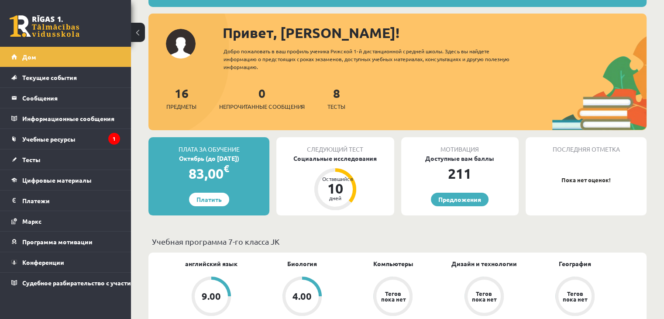
click at [224, 148] on font "Плата за обучение" at bounding box center [209, 149] width 61 height 8
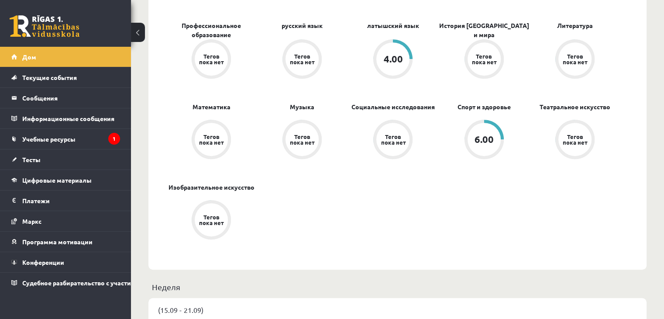
scroll to position [480, 0]
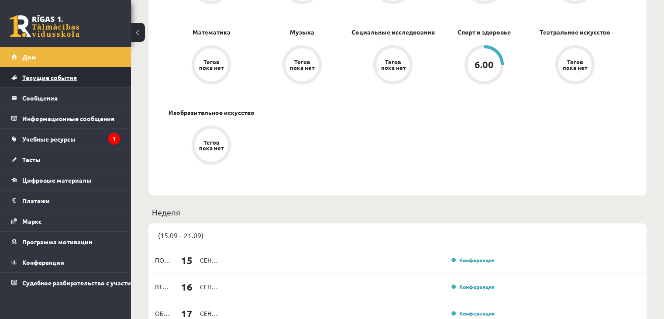
click at [91, 72] on link "Текущие события" at bounding box center [65, 77] width 109 height 20
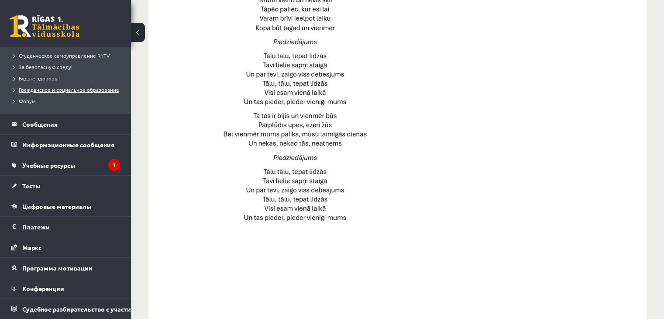
scroll to position [183, 0]
